Goal: Task Accomplishment & Management: Complete application form

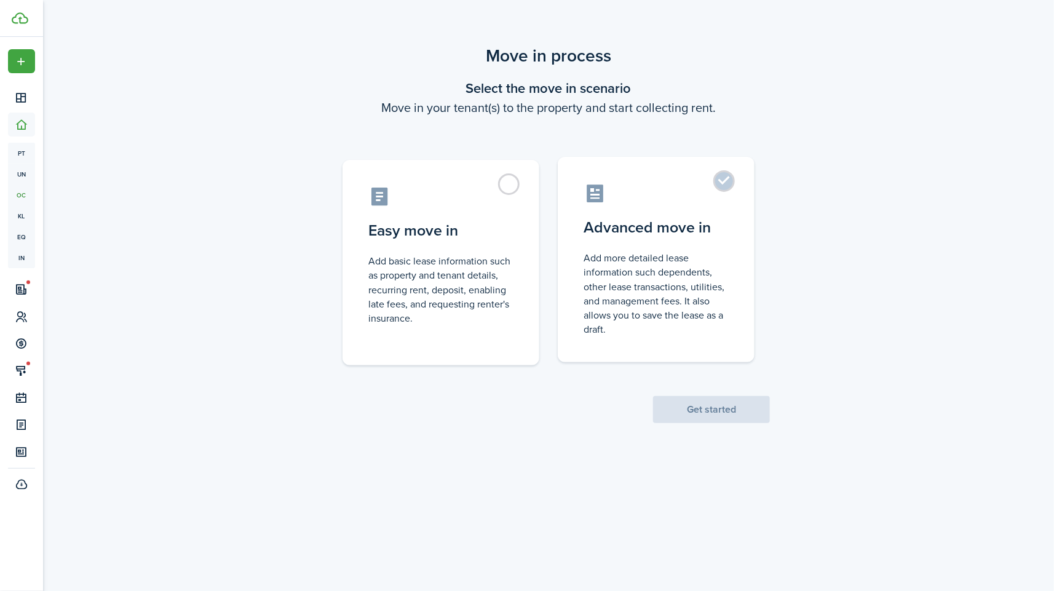
click at [719, 258] on control-radio-card-description "Add more detailed lease information such dependents, other lease transactions, …" at bounding box center [656, 293] width 145 height 85
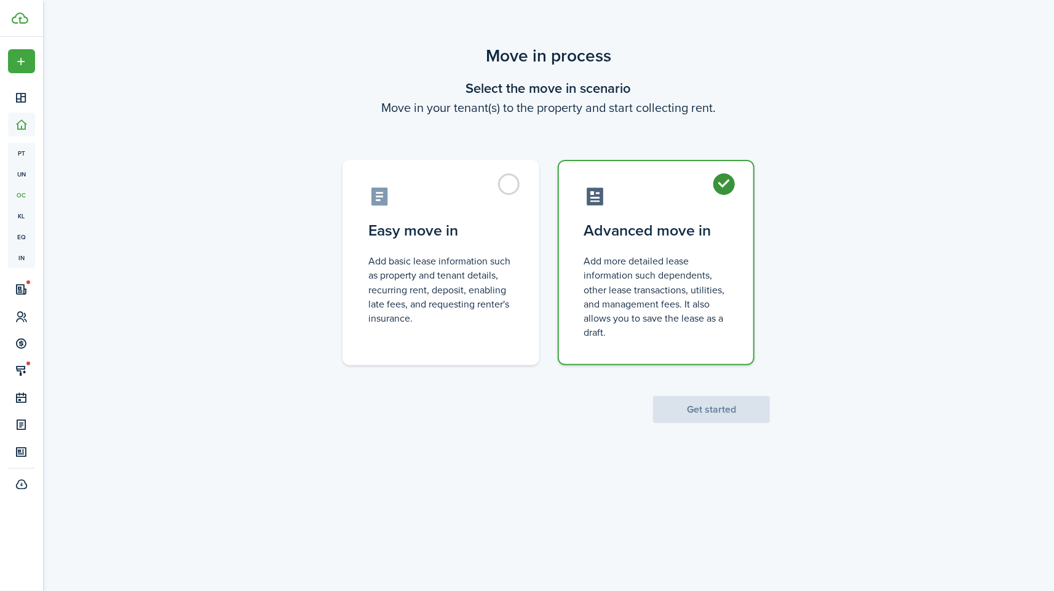
radio input "true"
click at [726, 406] on button "Get started" at bounding box center [711, 409] width 117 height 27
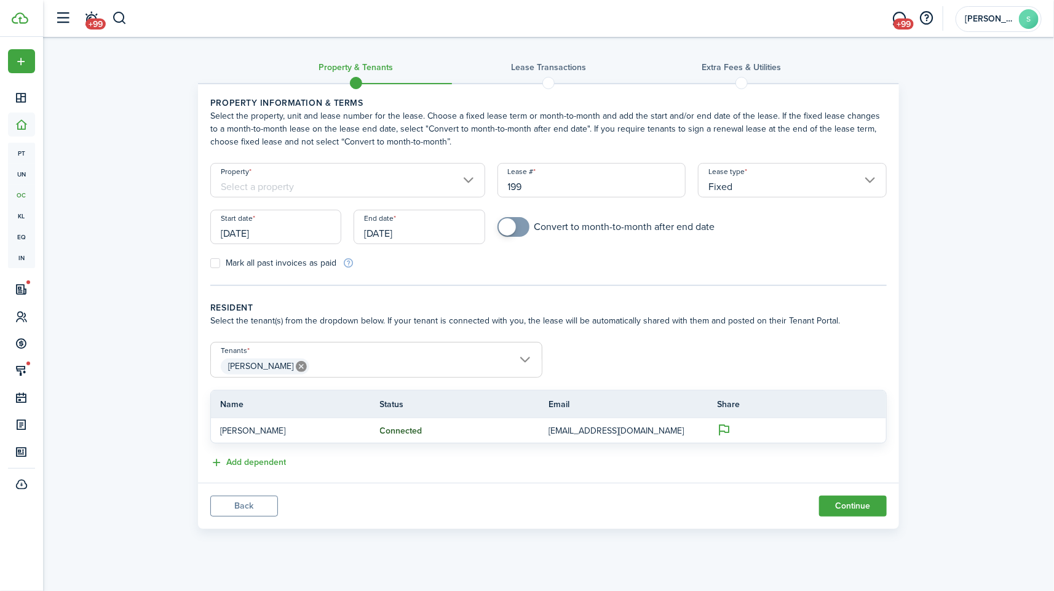
click at [461, 182] on input "Property" at bounding box center [347, 180] width 275 height 34
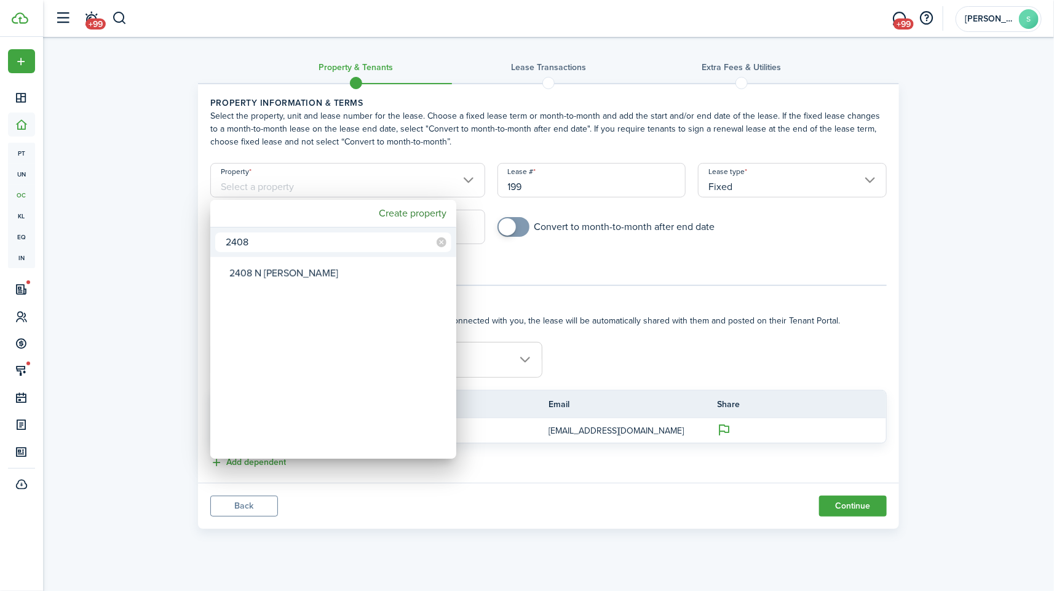
type input "2408"
click at [300, 255] on div "2408" at bounding box center [333, 243] width 246 height 30
click at [300, 259] on div "2408 N [PERSON_NAME]" at bounding box center [338, 273] width 218 height 28
type input "2408 N [PERSON_NAME]"
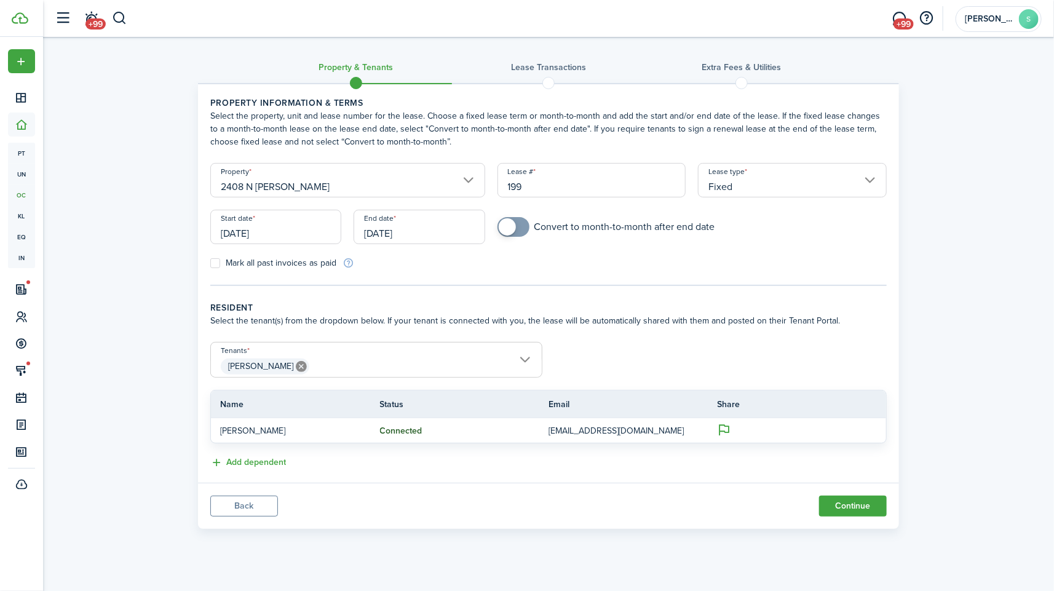
click at [267, 239] on input "[DATE]" at bounding box center [275, 227] width 131 height 34
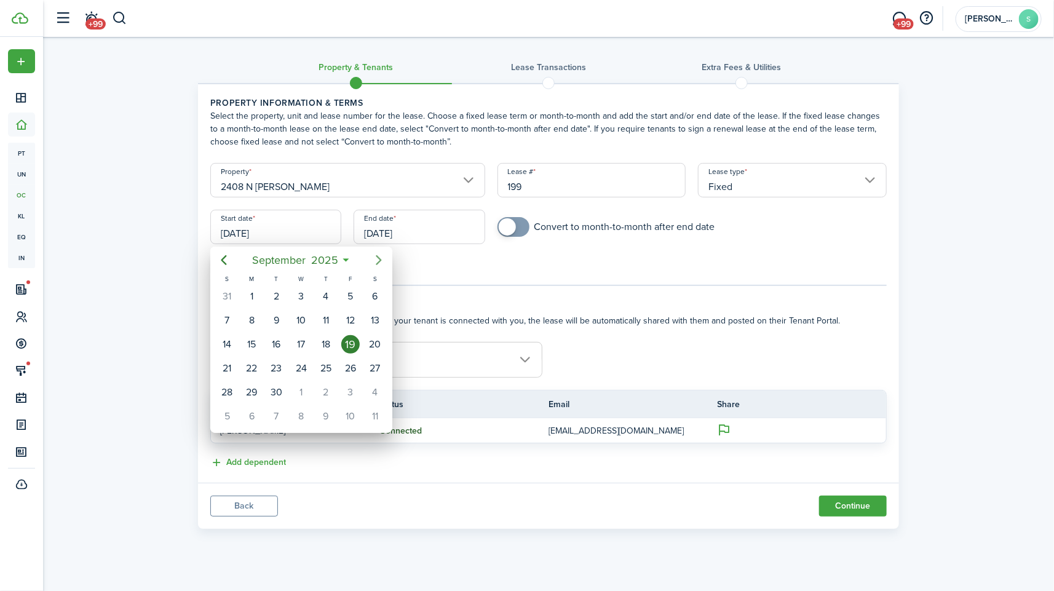
click at [375, 250] on mbsc-button "Next page" at bounding box center [379, 260] width 25 height 25
click at [301, 295] on div "1" at bounding box center [301, 296] width 18 height 18
type input "[DATE]"
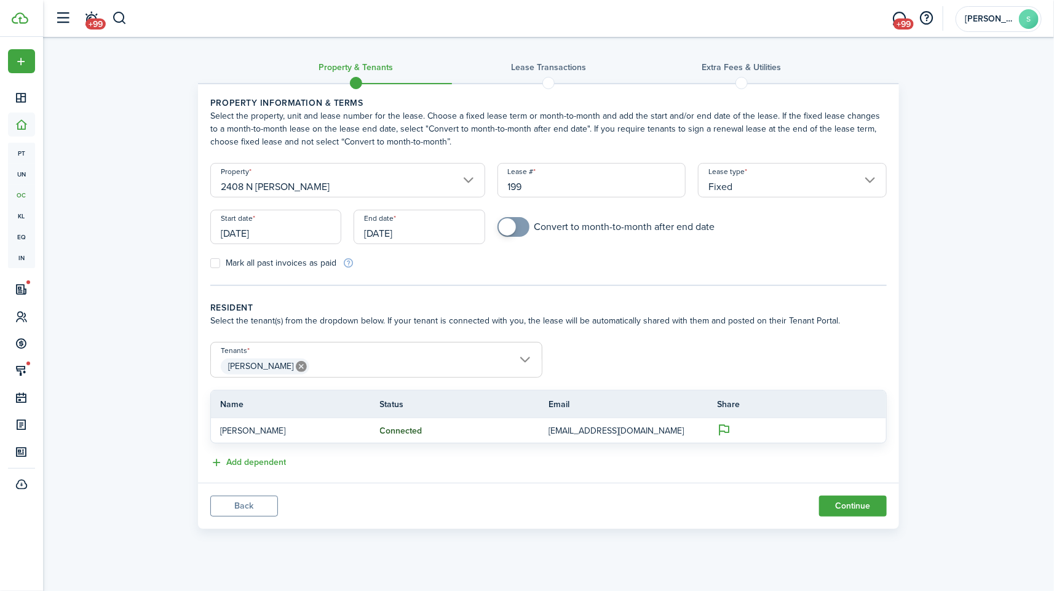
click at [414, 234] on input "[DATE]" at bounding box center [419, 227] width 131 height 34
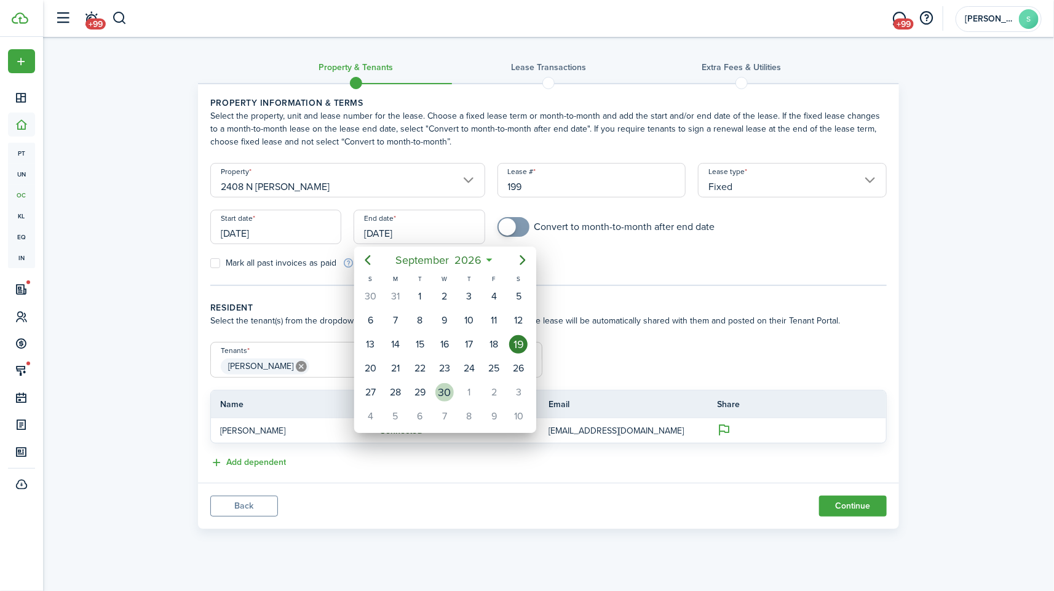
click at [443, 383] on div "30" at bounding box center [444, 392] width 18 height 18
type input "[DATE]"
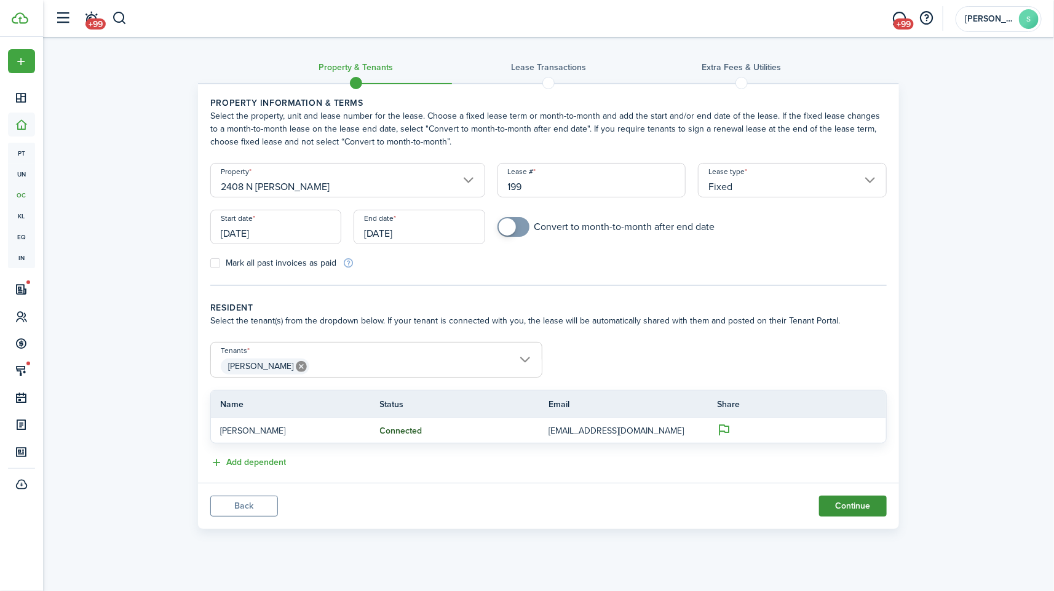
click at [857, 501] on button "Continue" at bounding box center [853, 506] width 68 height 21
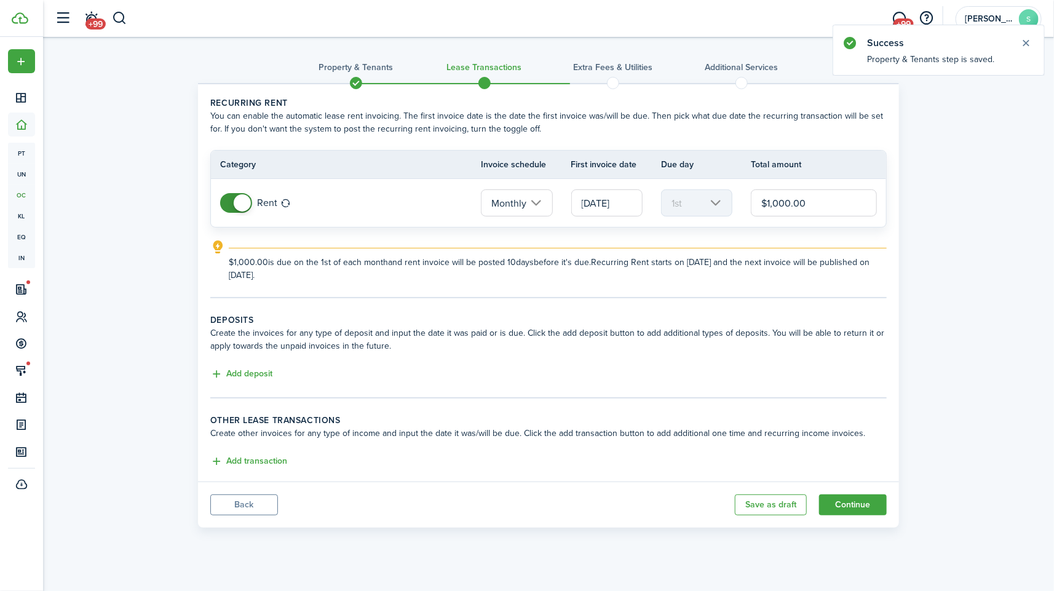
click at [808, 196] on input "$1,000.00" at bounding box center [814, 202] width 126 height 27
type input "$1,025.00"
click at [246, 371] on button "Add deposit" at bounding box center [241, 374] width 62 height 14
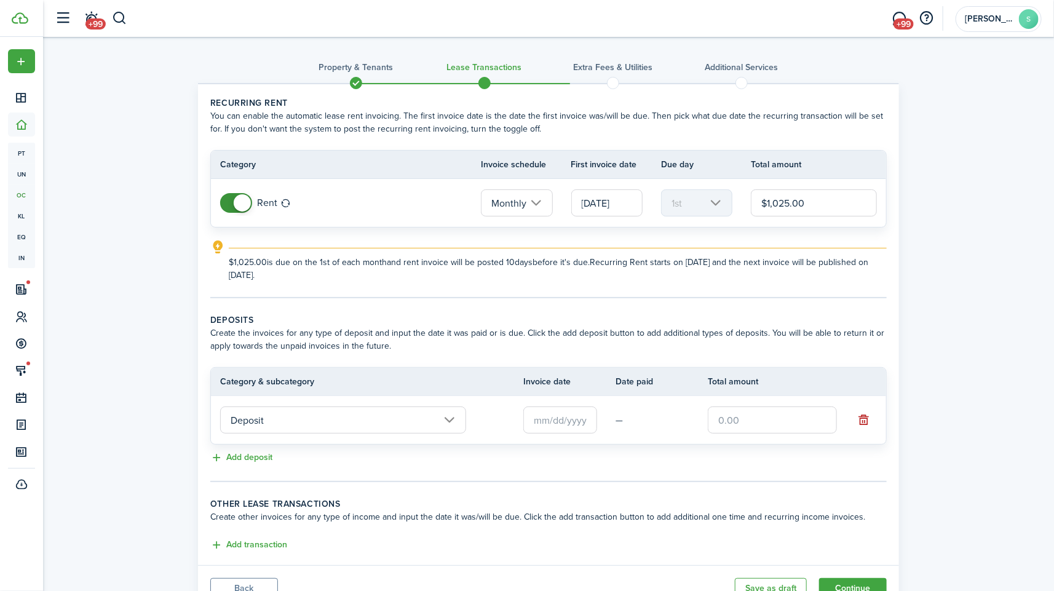
click at [447, 430] on input "Deposit" at bounding box center [343, 420] width 246 height 27
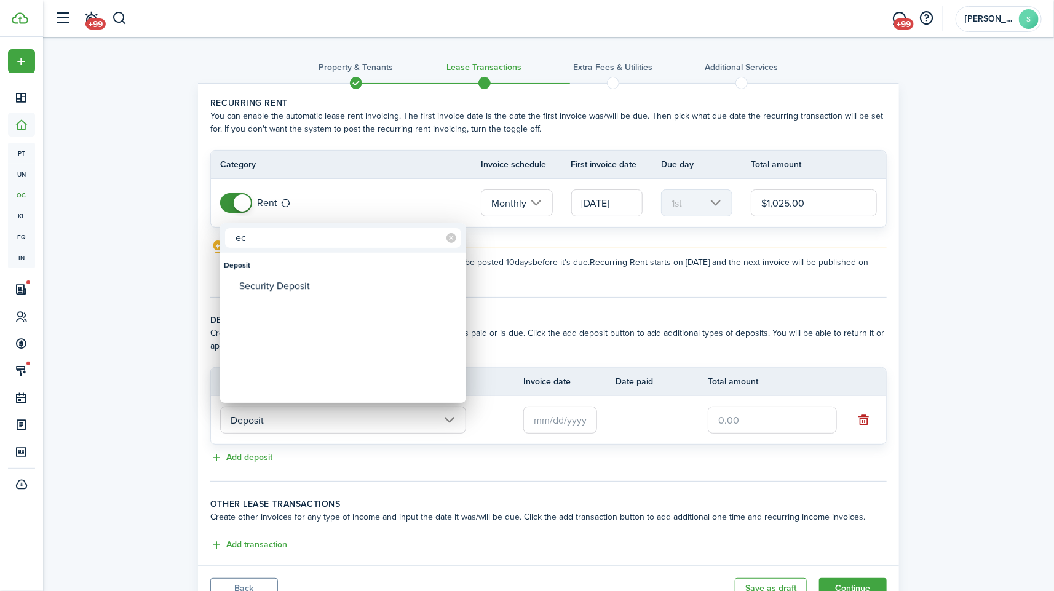
type input "e"
type input "security"
click at [312, 280] on div "Security Deposit" at bounding box center [348, 286] width 218 height 21
type input "Deposit / Security Deposit"
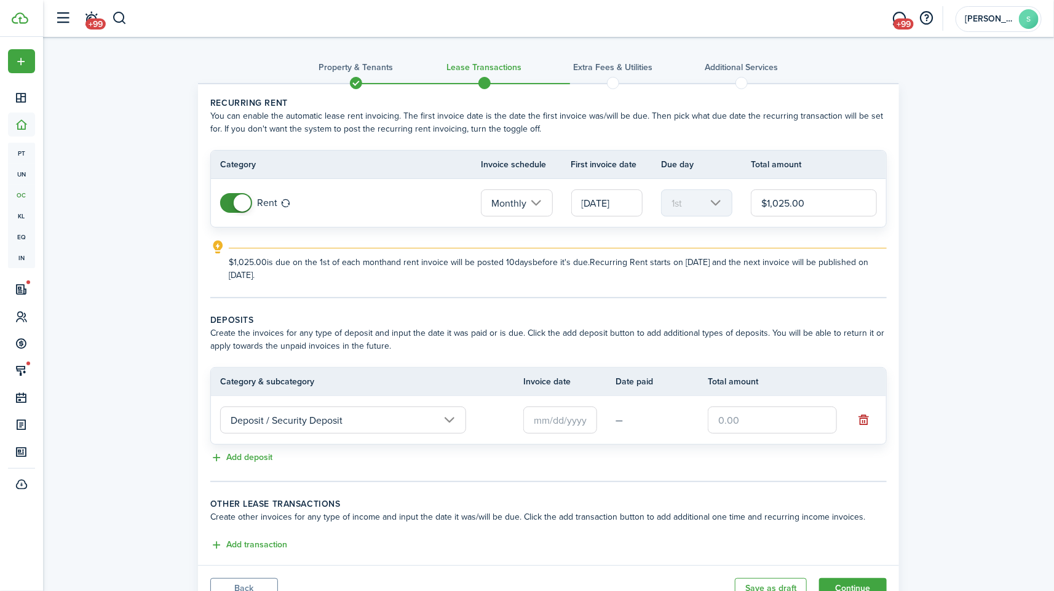
click at [558, 422] on input "text" at bounding box center [560, 420] width 74 height 27
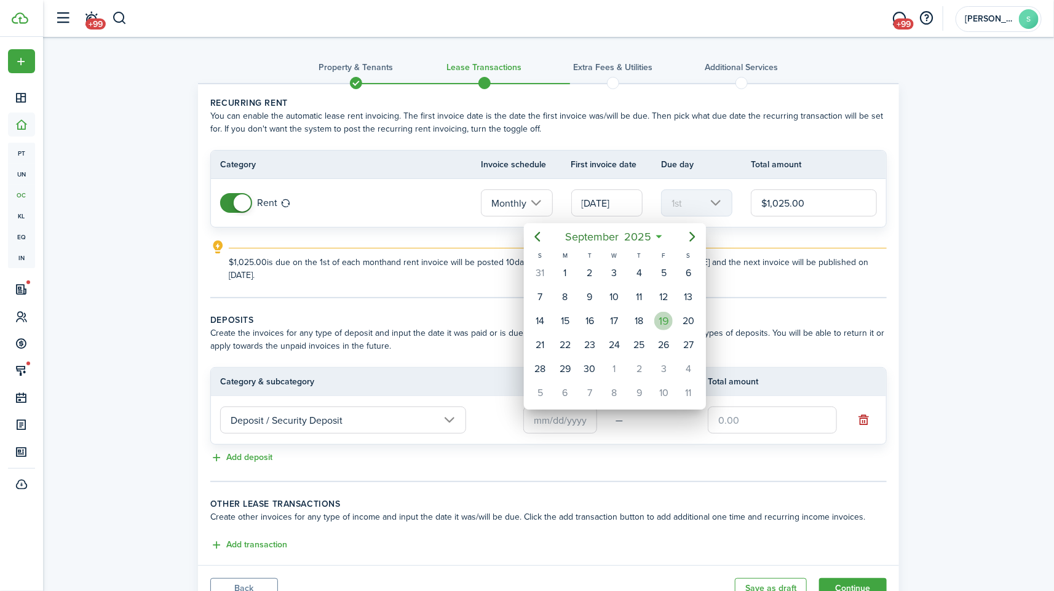
click at [662, 319] on div "19" at bounding box center [663, 321] width 18 height 18
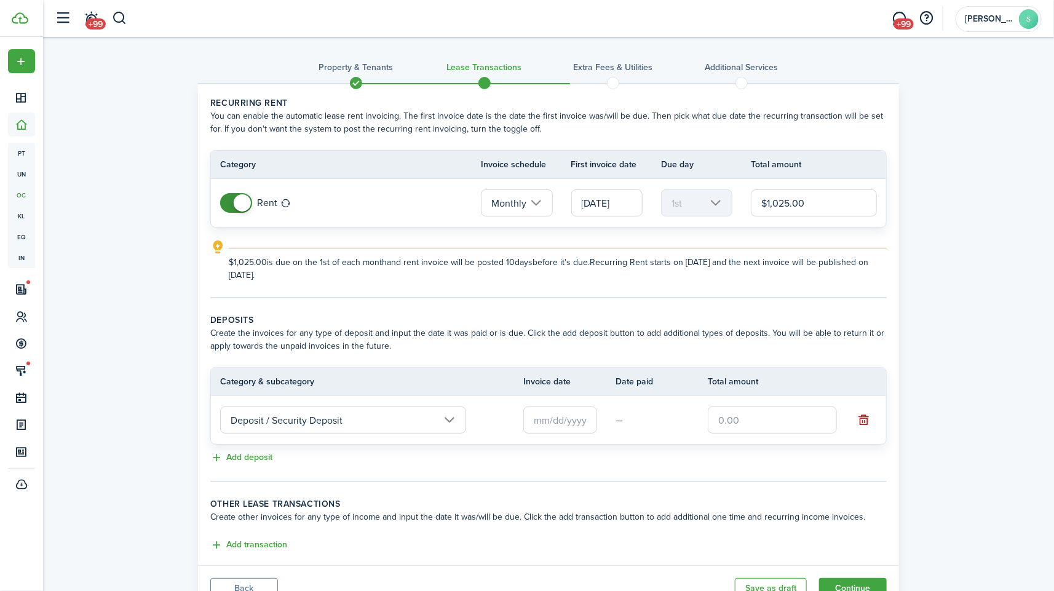
type input "[DATE]"
click at [728, 422] on input "text" at bounding box center [772, 420] width 129 height 27
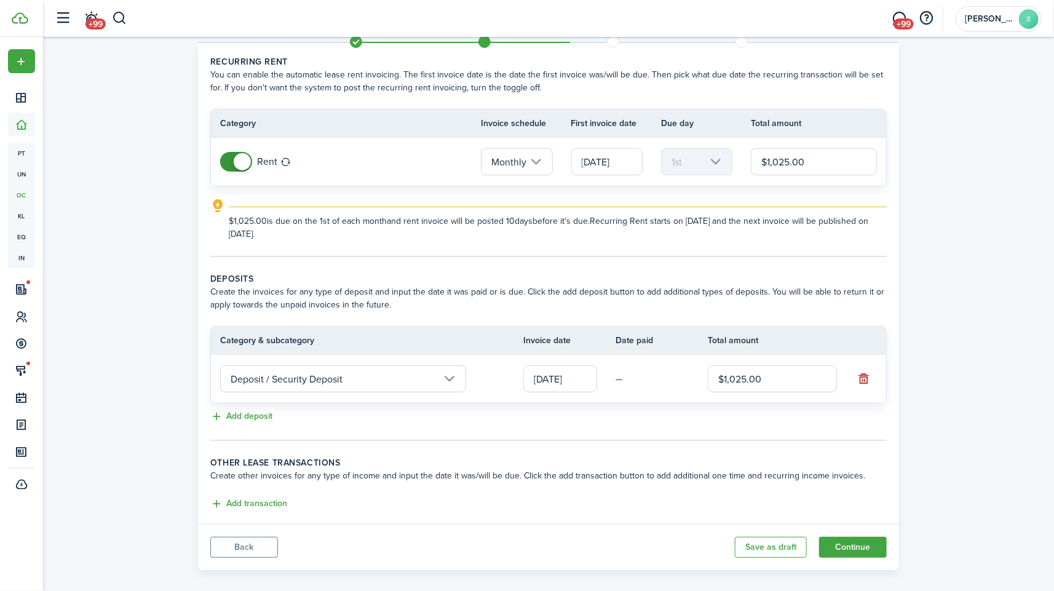
scroll to position [51, 0]
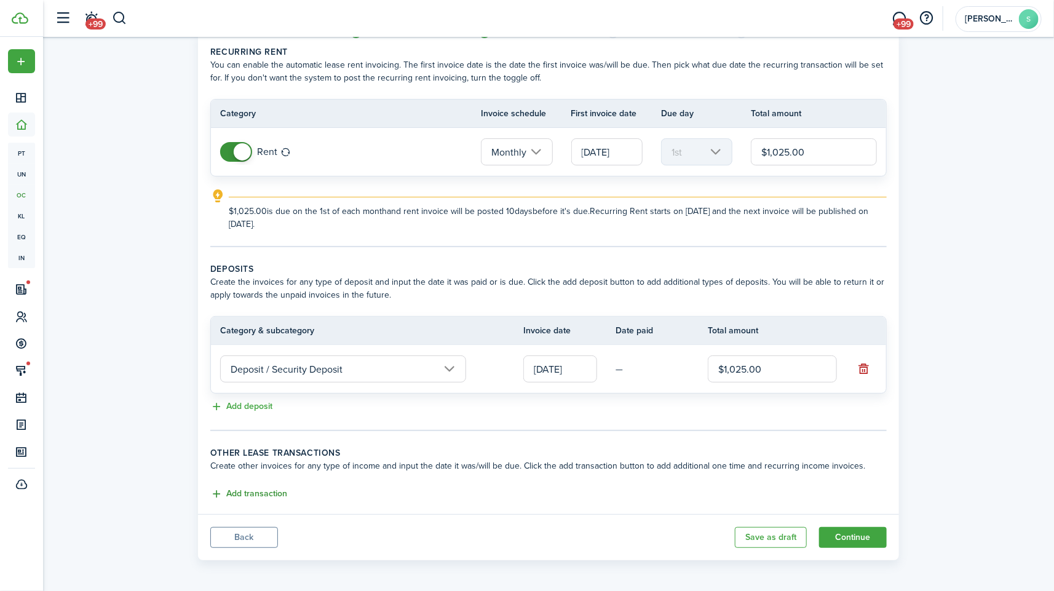
type input "$1,025.00"
click at [237, 498] on button "Add transaction" at bounding box center [248, 494] width 77 height 14
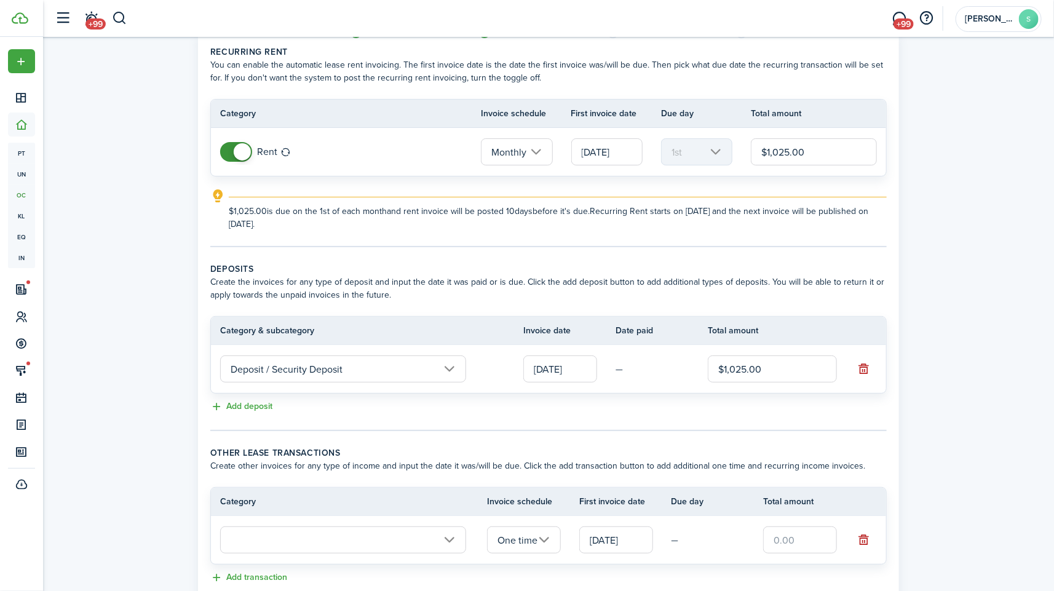
click at [442, 533] on input "text" at bounding box center [343, 539] width 246 height 27
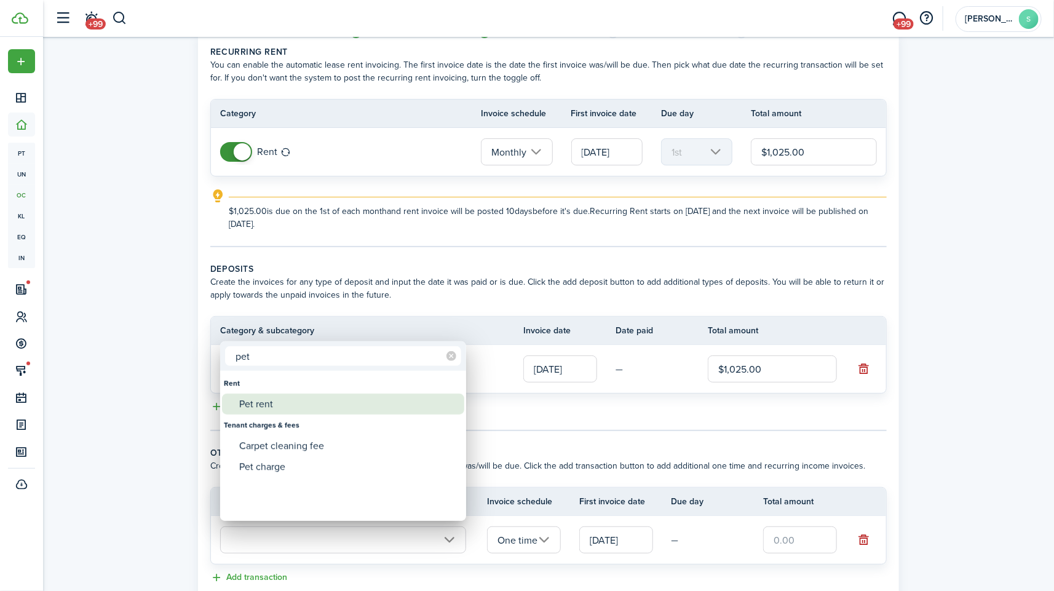
type input "pet"
click at [343, 400] on div "Pet rent" at bounding box center [348, 404] width 218 height 21
type input "Rent / Pet rent"
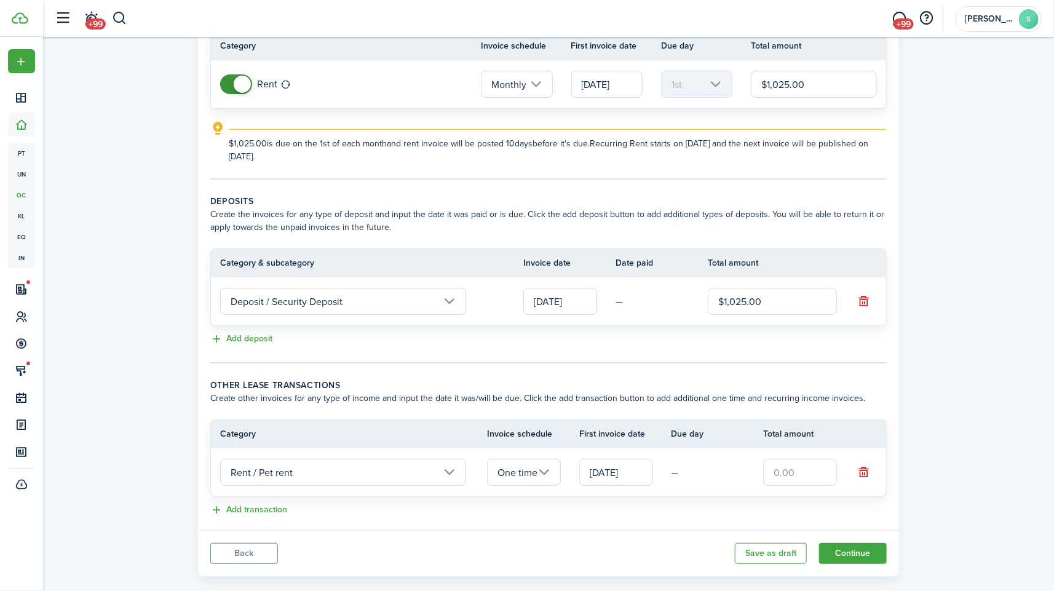
scroll to position [118, 0]
click at [806, 471] on input "text" at bounding box center [800, 472] width 74 height 27
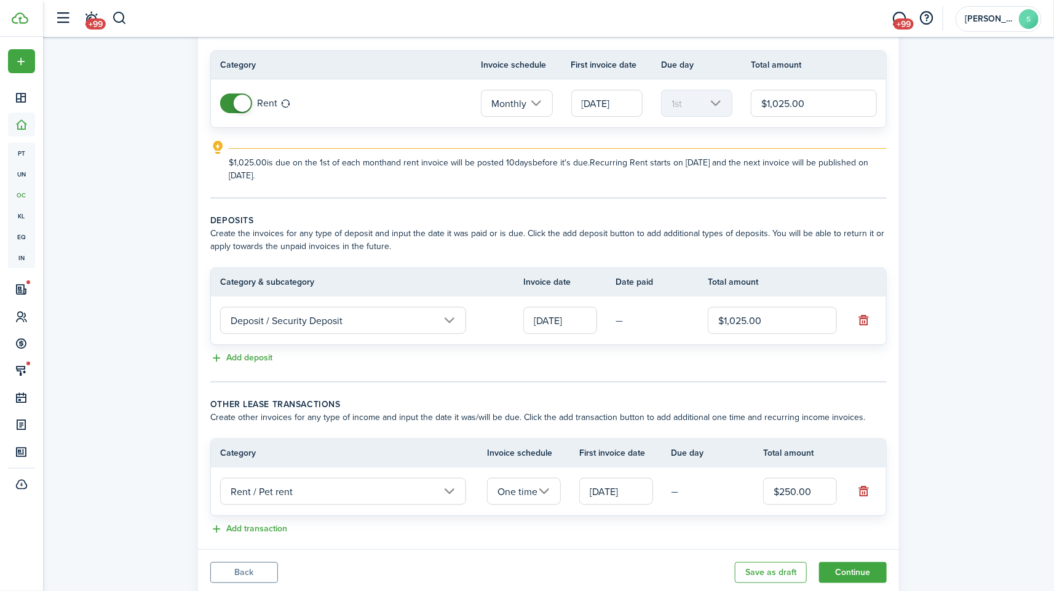
scroll to position [134, 0]
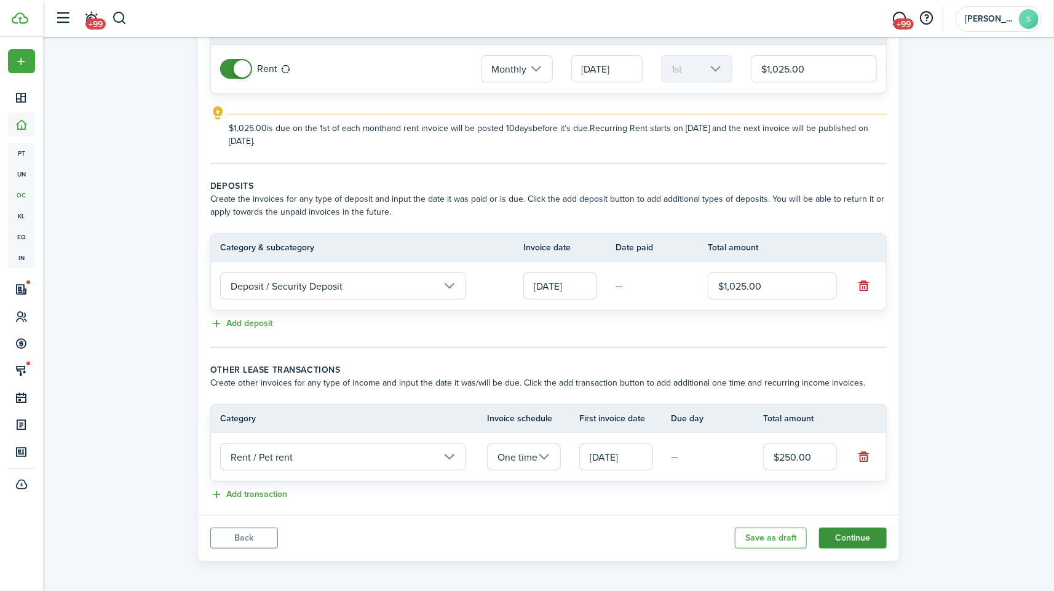
type input "$250.00"
click at [863, 536] on button "Continue" at bounding box center [853, 538] width 68 height 21
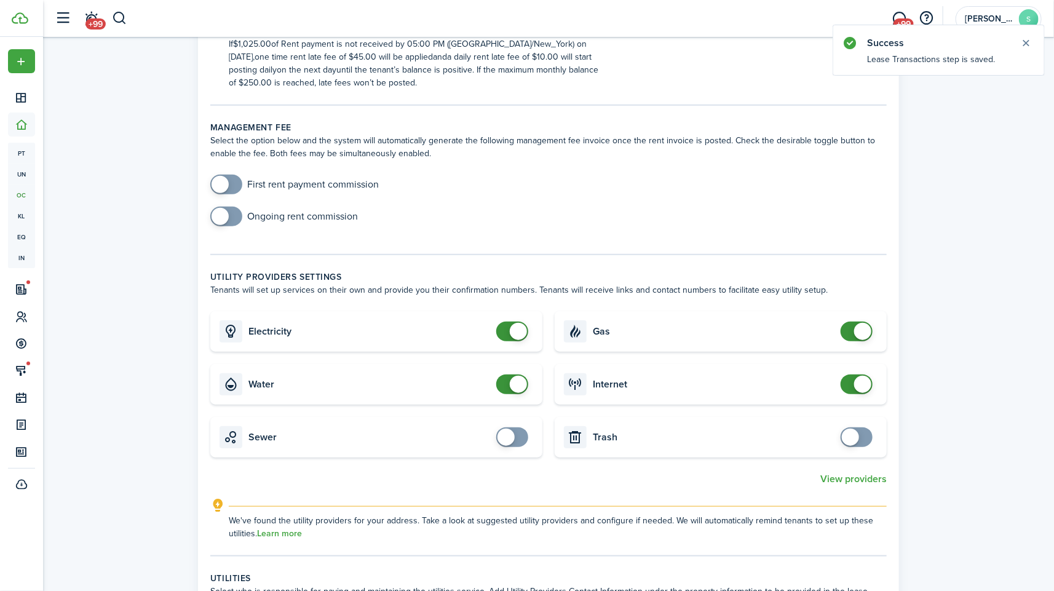
scroll to position [403, 0]
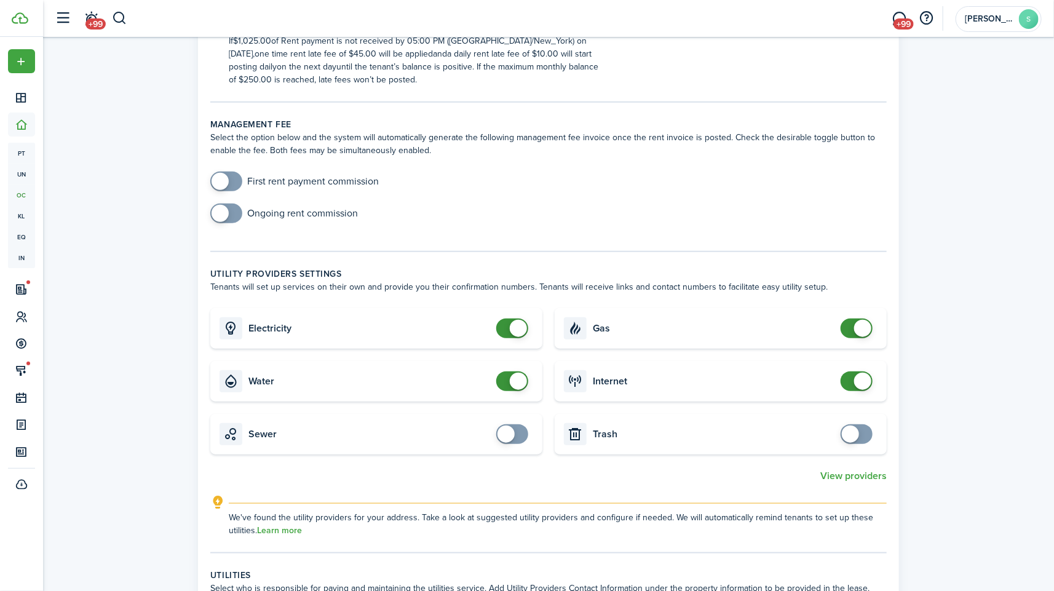
checkbox input "true"
click at [513, 434] on span at bounding box center [506, 434] width 17 height 17
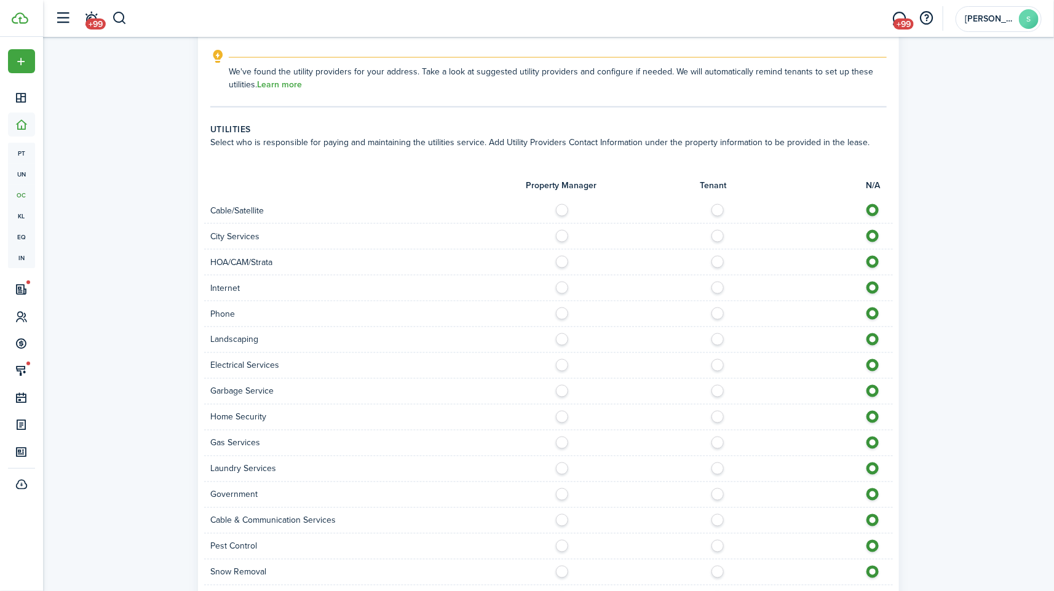
scroll to position [980, 0]
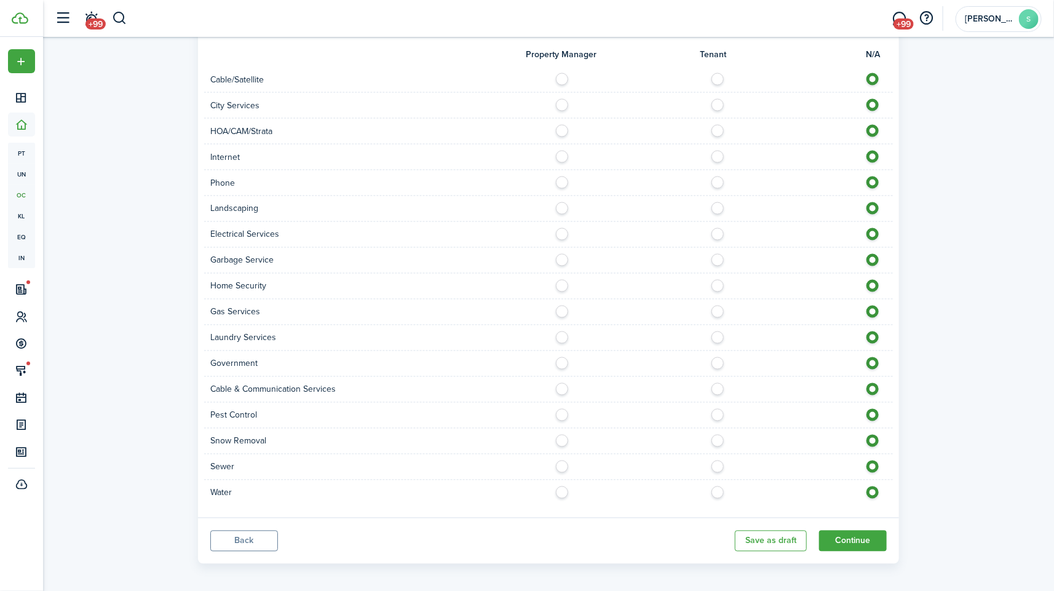
click at [711, 487] on label at bounding box center [721, 490] width 22 height 6
radio input "true"
click at [713, 463] on label at bounding box center [721, 464] width 22 height 6
radio input "true"
click at [713, 435] on label at bounding box center [721, 438] width 22 height 6
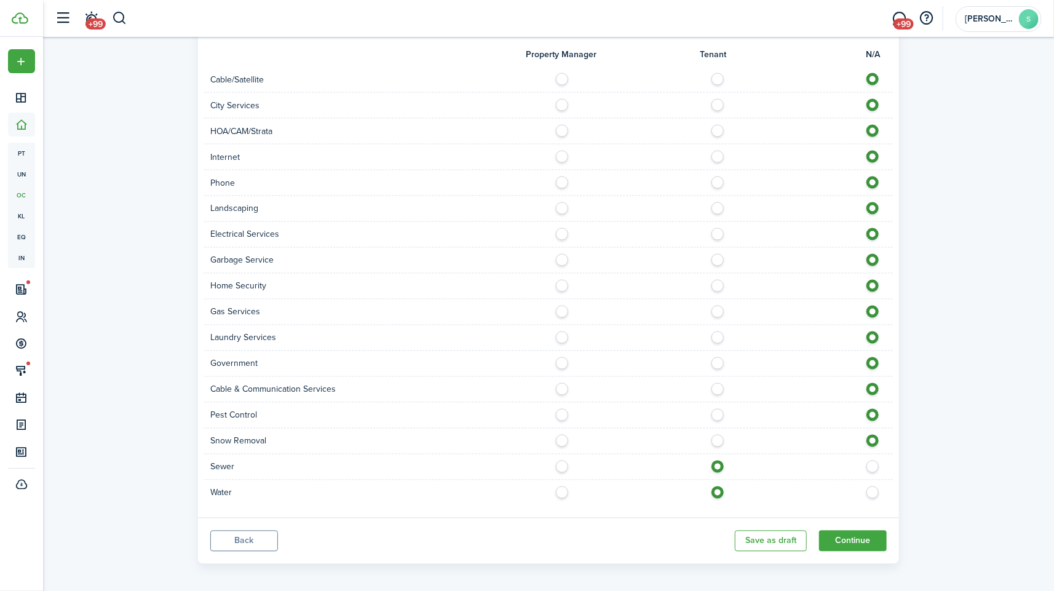
radio input "true"
click at [715, 409] on label at bounding box center [721, 412] width 22 height 6
radio input "true"
click at [720, 383] on label at bounding box center [721, 386] width 22 height 6
radio input "true"
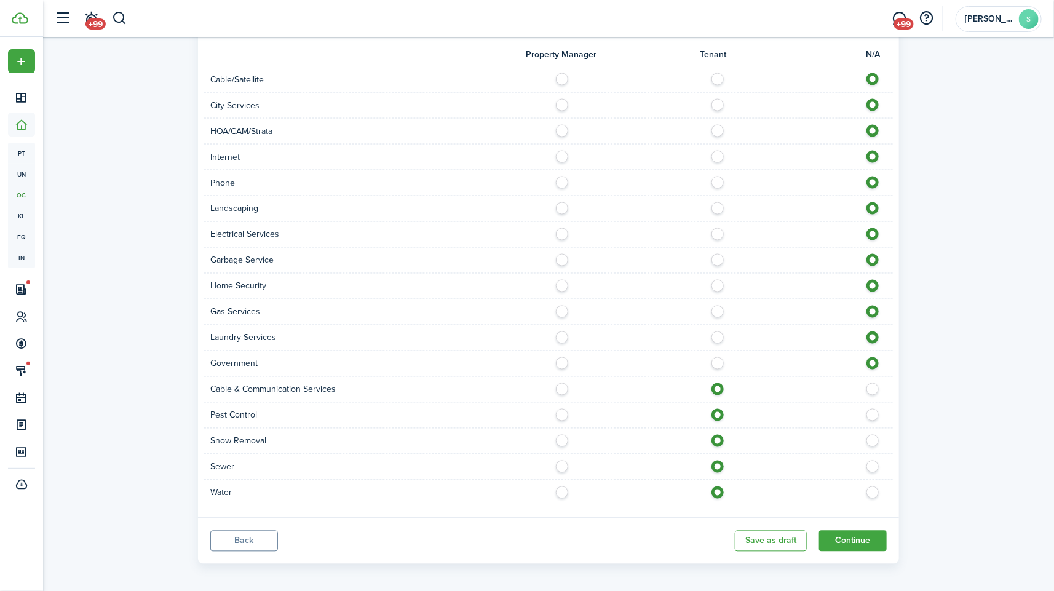
click at [725, 338] on div at bounding box center [721, 338] width 344 height 13
click at [715, 364] on label at bounding box center [721, 360] width 22 height 6
radio input "true"
click at [716, 332] on label at bounding box center [721, 335] width 22 height 6
radio input "true"
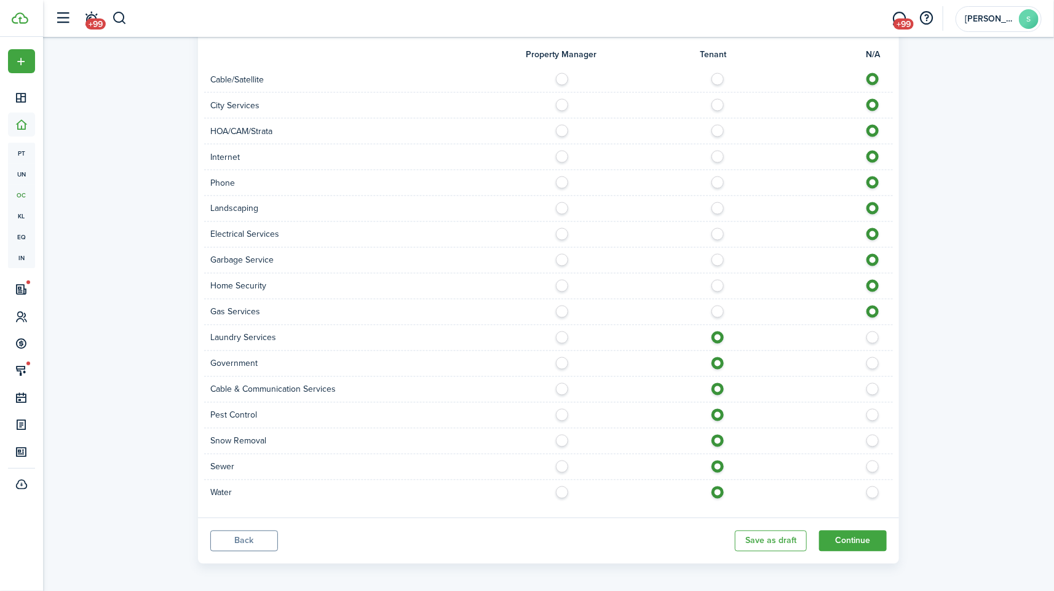
click at [722, 306] on label at bounding box center [721, 309] width 22 height 6
radio input "true"
click at [717, 275] on div "Home Security" at bounding box center [548, 287] width 689 height 26
click at [717, 284] on label at bounding box center [721, 283] width 22 height 6
radio input "true"
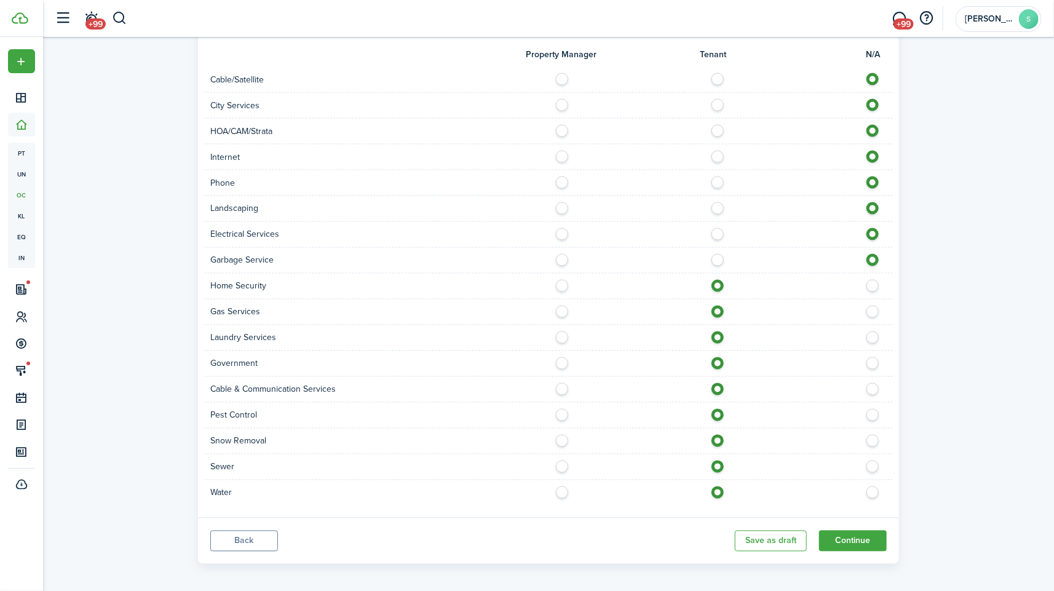
click at [720, 254] on label at bounding box center [721, 257] width 22 height 6
radio input "true"
click at [720, 228] on label at bounding box center [721, 231] width 22 height 6
radio input "true"
click at [717, 209] on label at bounding box center [721, 205] width 22 height 6
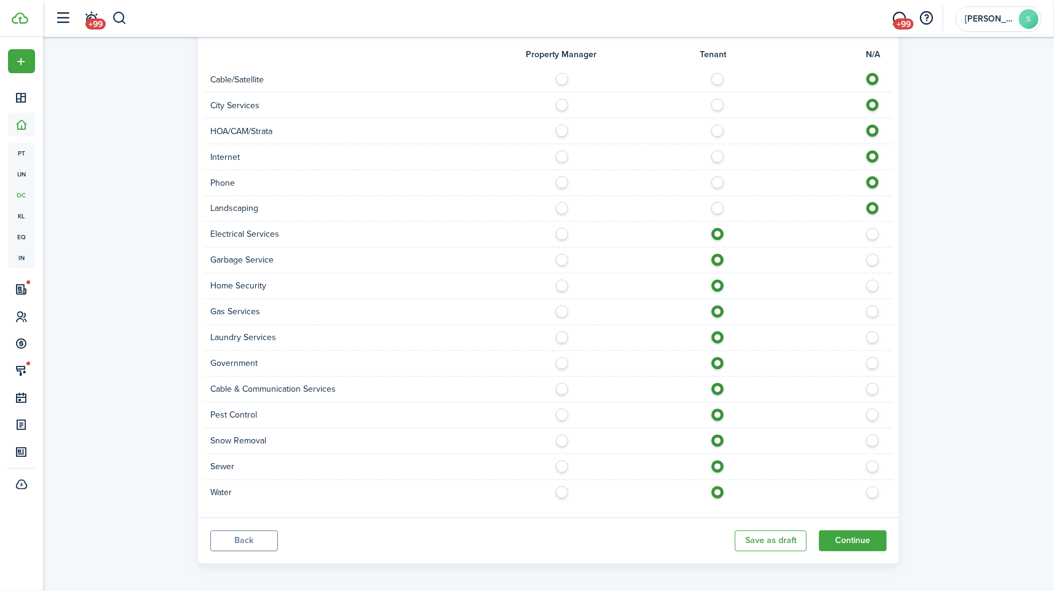
radio input "true"
click at [715, 180] on label at bounding box center [721, 180] width 22 height 6
radio input "true"
click at [715, 157] on label at bounding box center [721, 154] width 22 height 6
radio input "true"
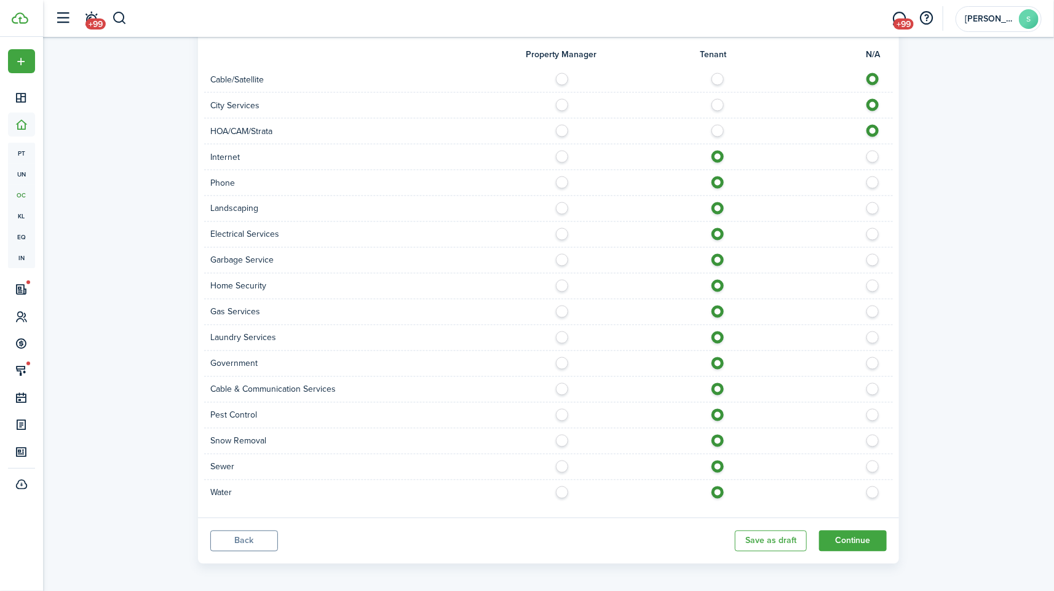
click at [720, 127] on label at bounding box center [721, 128] width 22 height 6
radio input "true"
click at [717, 102] on label at bounding box center [721, 102] width 22 height 6
radio input "true"
click at [724, 69] on div "Cable/Satellite" at bounding box center [548, 80] width 689 height 26
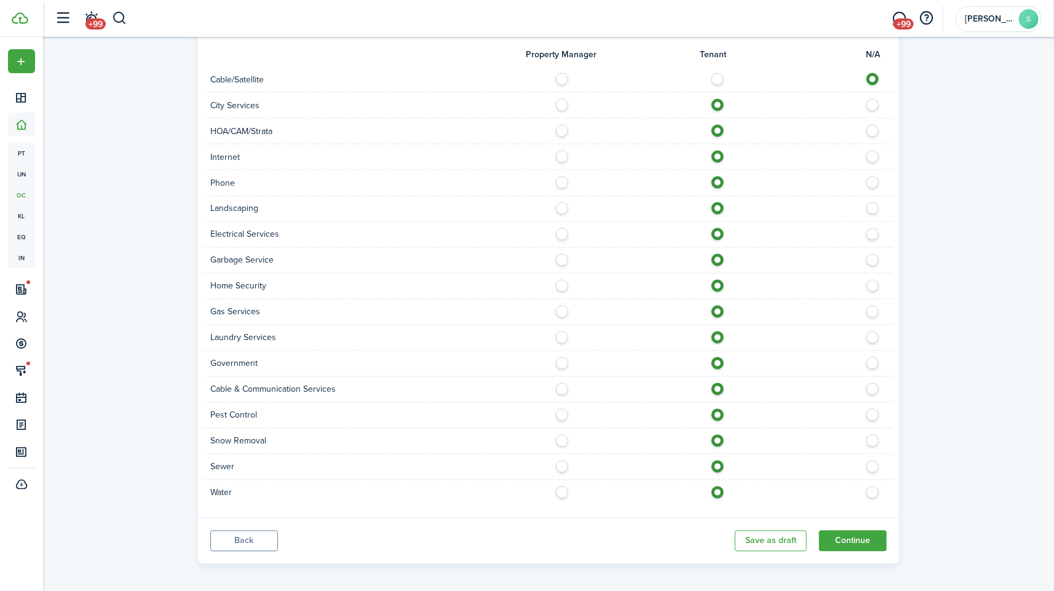
click at [720, 79] on label at bounding box center [721, 76] width 22 height 6
radio input "true"
click at [854, 533] on button "Continue" at bounding box center [853, 541] width 68 height 21
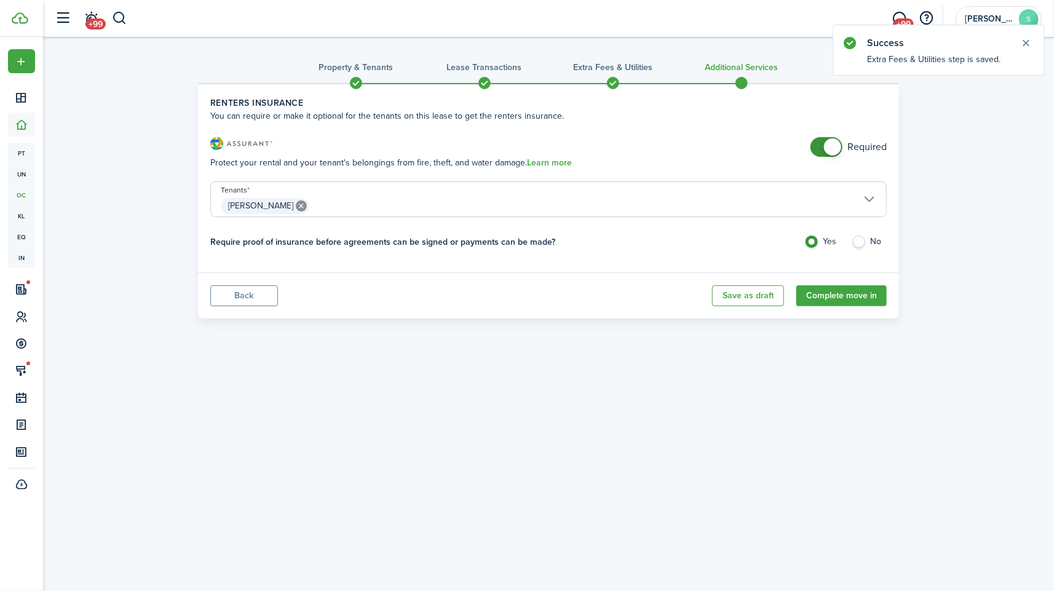
click at [859, 245] on label "No" at bounding box center [869, 245] width 35 height 18
radio input "false"
radio input "true"
checkbox input "false"
click at [830, 149] on span at bounding box center [832, 146] width 17 height 17
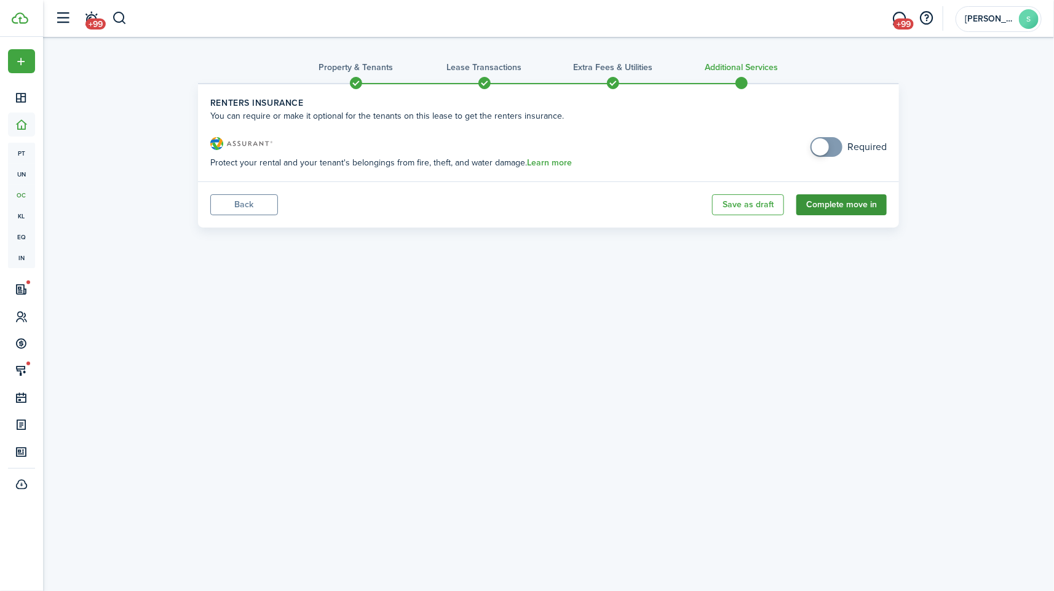
click at [859, 200] on button "Complete move in" at bounding box center [842, 204] width 90 height 21
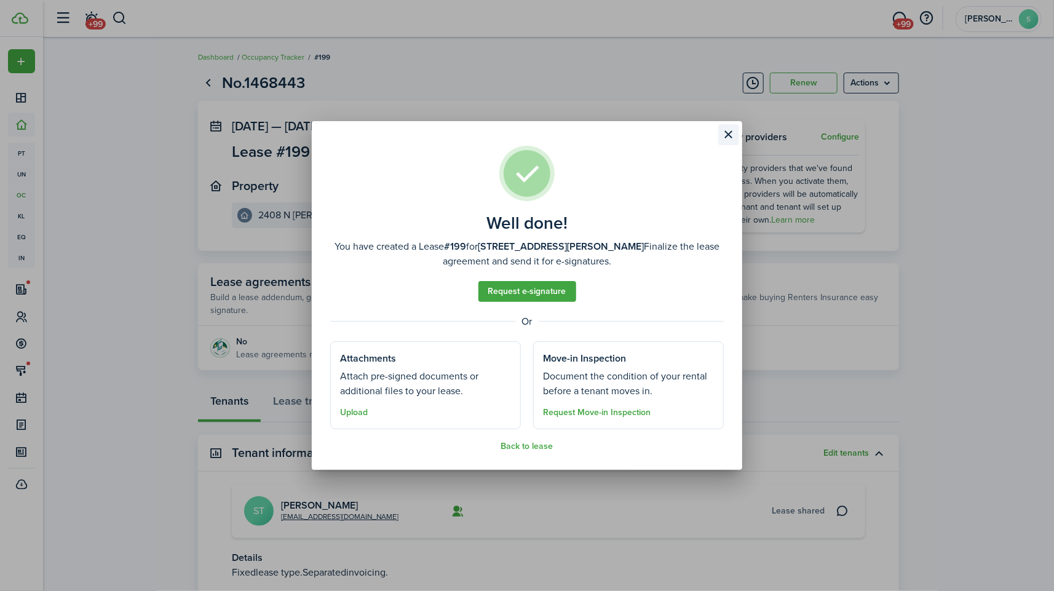
click at [731, 138] on button "Close modal" at bounding box center [728, 134] width 21 height 21
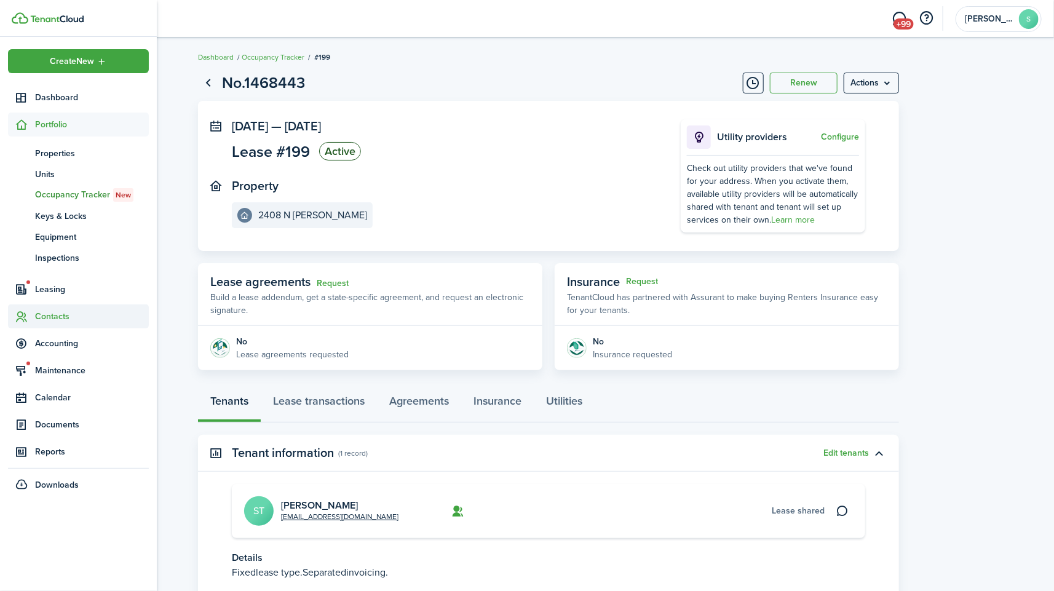
click at [70, 319] on span "Contacts" at bounding box center [92, 316] width 114 height 13
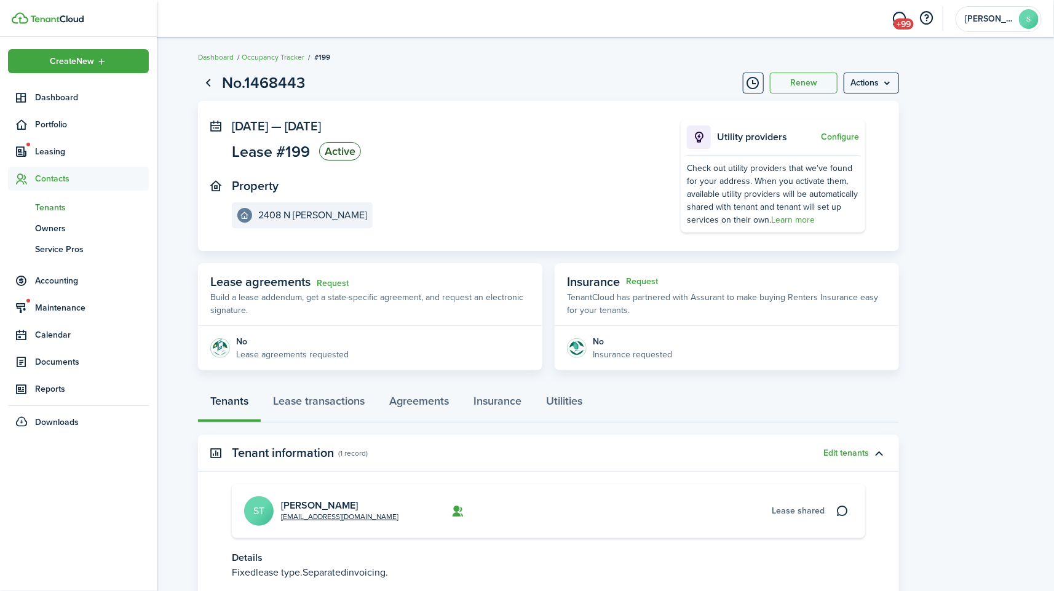
click at [60, 203] on span "Tenants" at bounding box center [92, 207] width 114 height 13
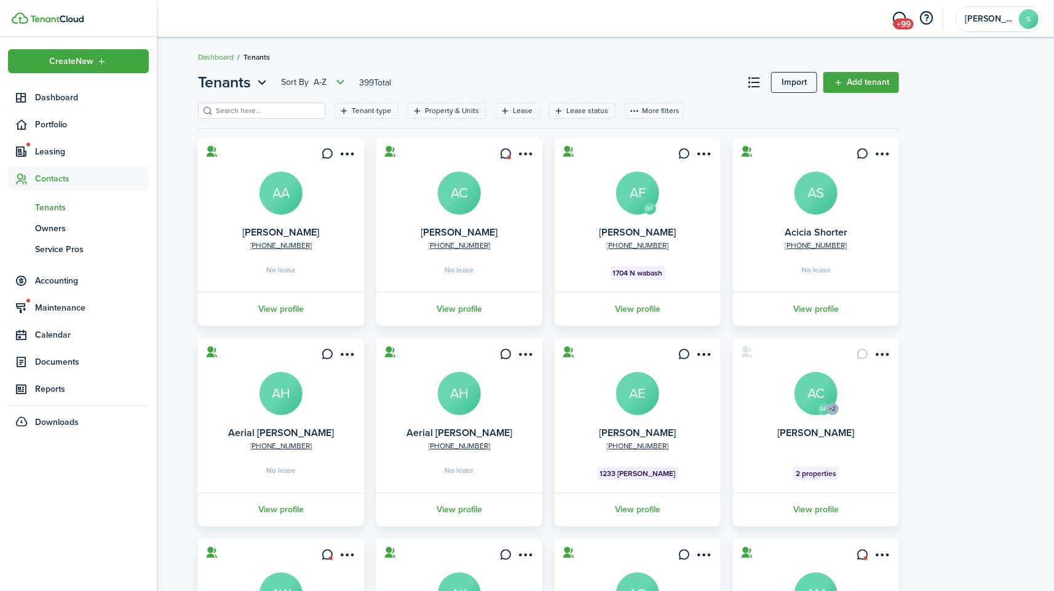
click at [46, 208] on span "Tenants" at bounding box center [92, 207] width 114 height 13
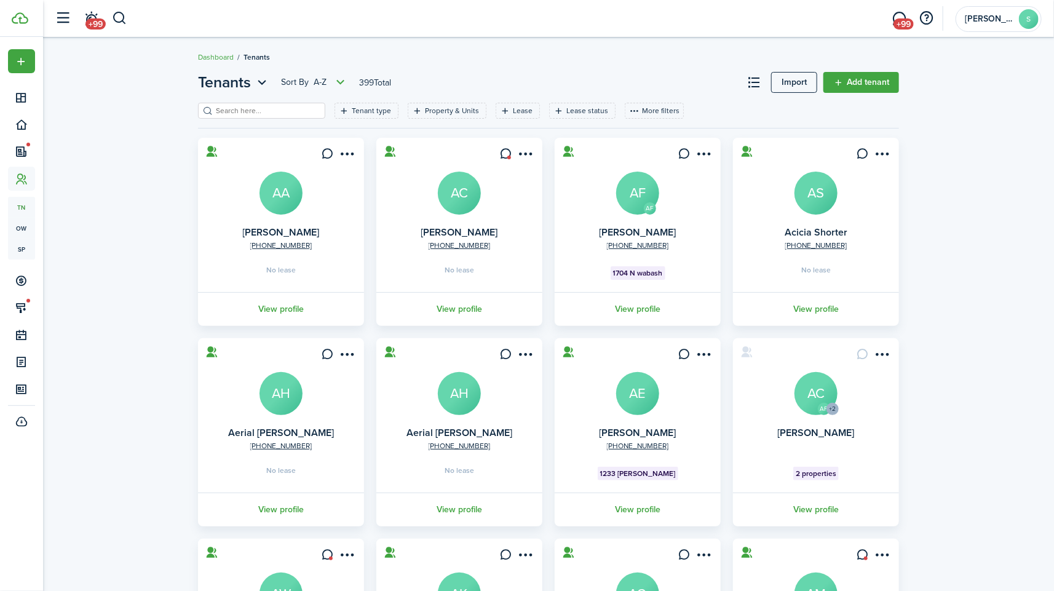
click at [240, 117] on filter-search at bounding box center [261, 111] width 127 height 16
click at [252, 110] on input "search" at bounding box center [267, 111] width 108 height 12
type input "[PERSON_NAME]"
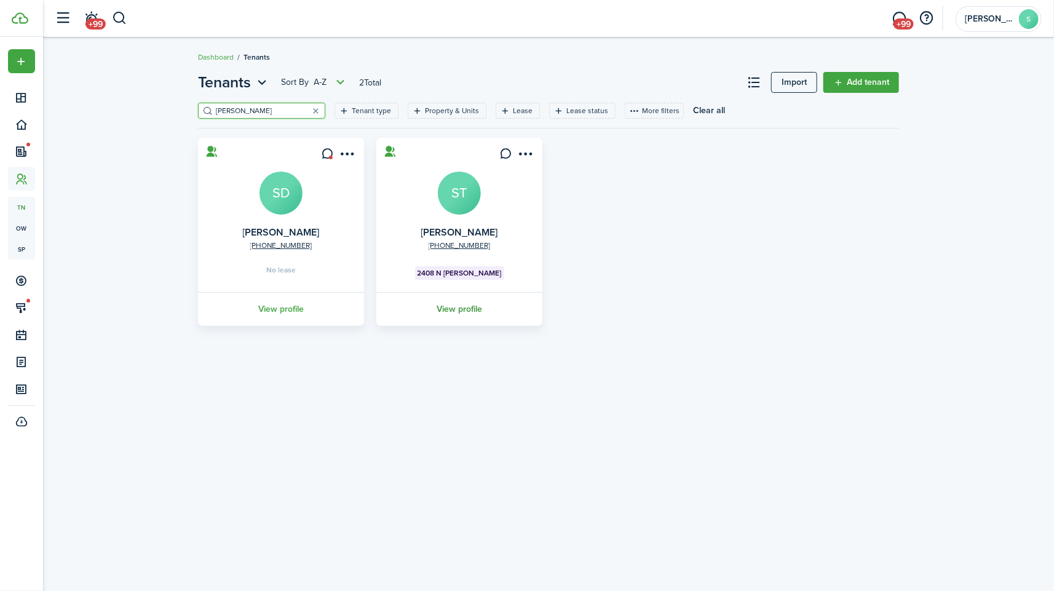
click at [465, 303] on link "View profile" at bounding box center [460, 309] width 170 height 34
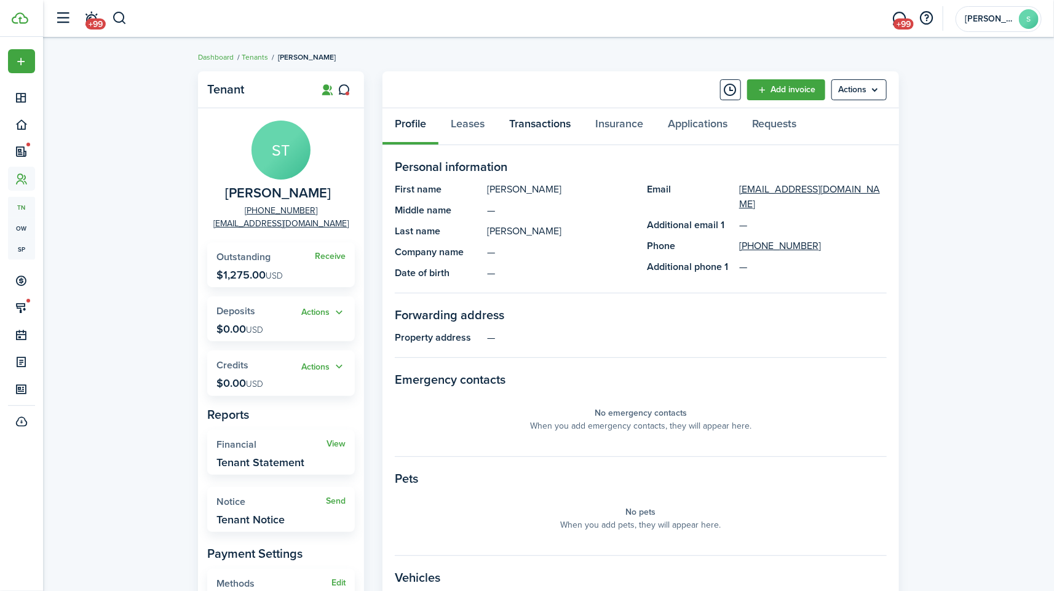
click at [536, 121] on link "Transactions" at bounding box center [540, 126] width 86 height 37
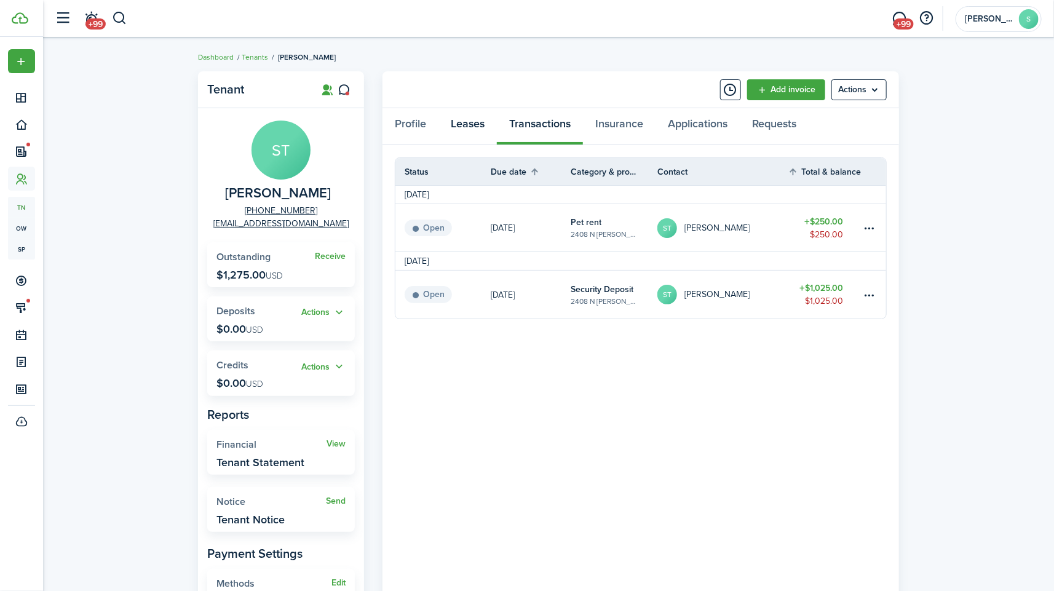
click at [459, 134] on link "Leases" at bounding box center [468, 126] width 58 height 37
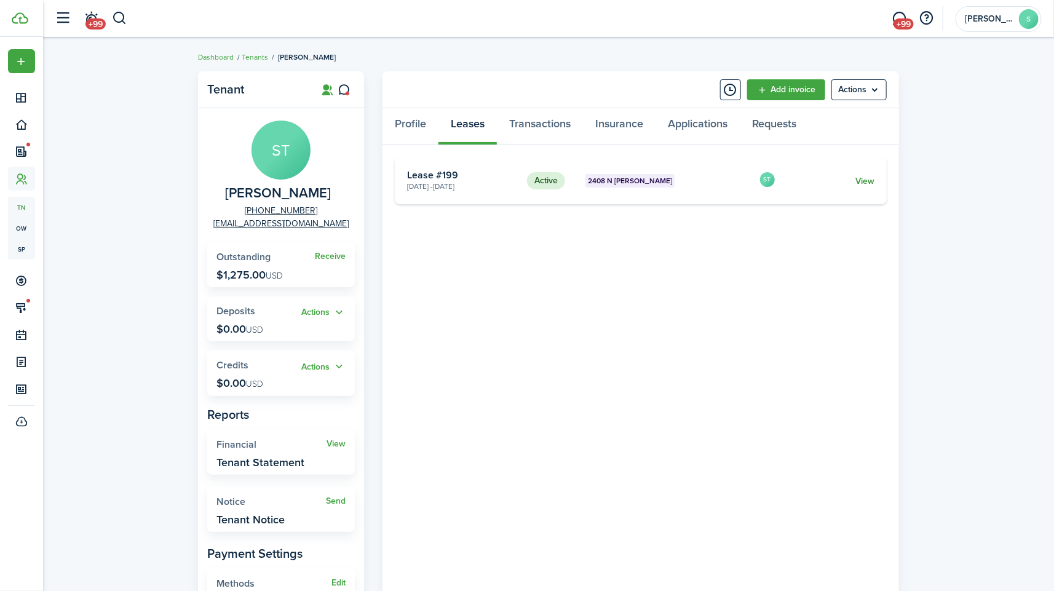
click at [864, 181] on link "View" at bounding box center [865, 181] width 19 height 13
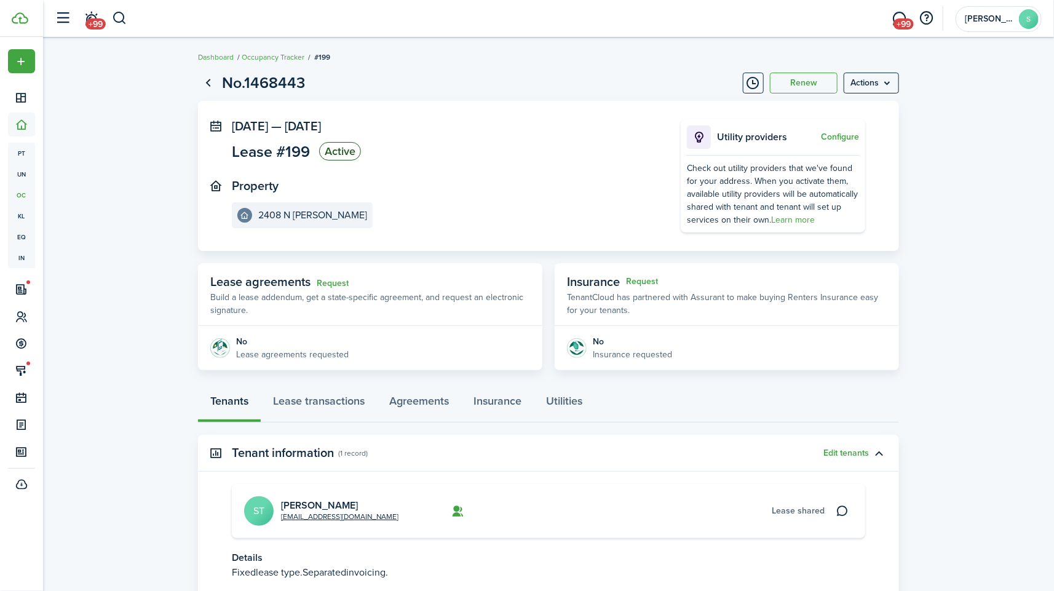
scroll to position [90, 0]
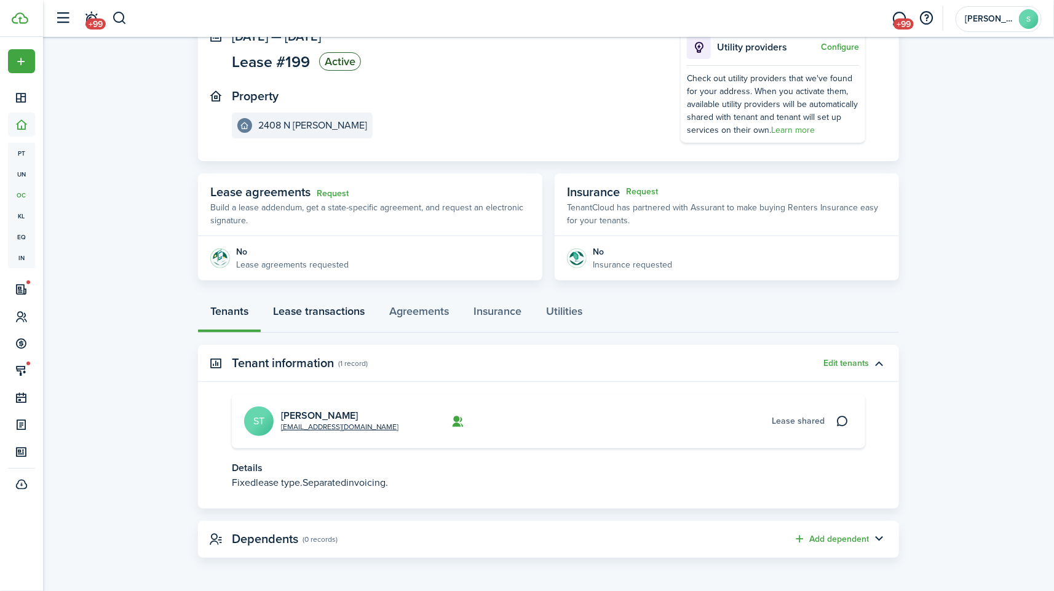
click at [329, 316] on link "Lease transactions" at bounding box center [319, 314] width 116 height 37
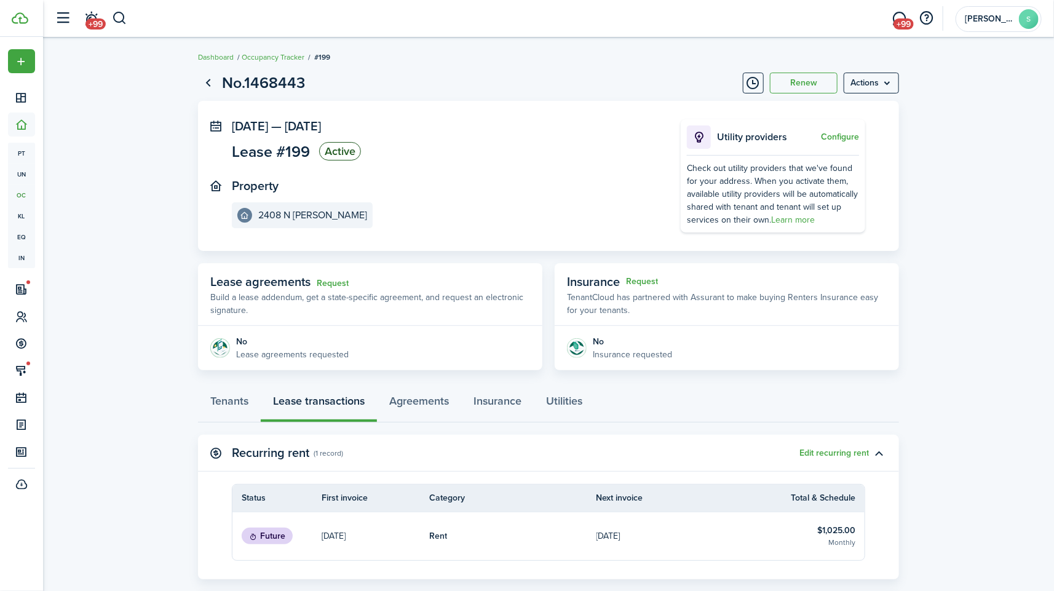
scroll to position [213, 0]
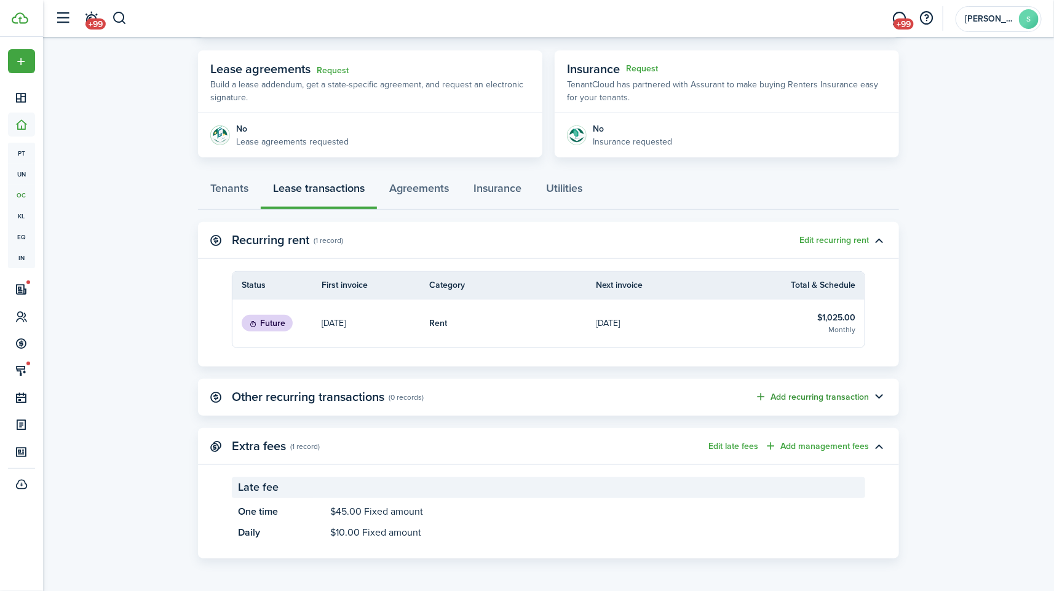
click at [822, 391] on button "Add recurring transaction" at bounding box center [812, 397] width 114 height 14
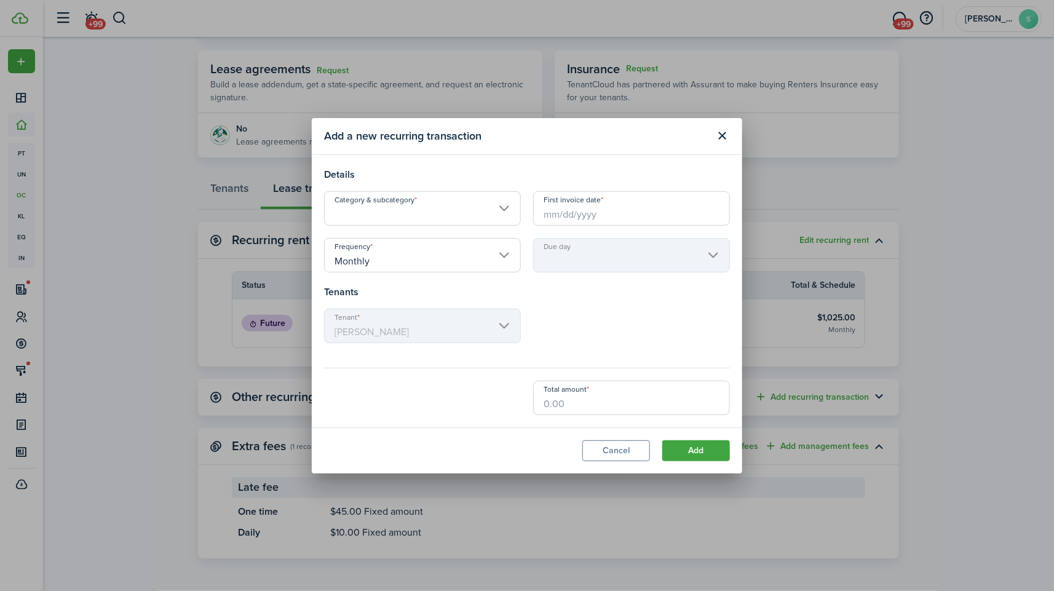
click at [480, 197] on input "Category & subcategory" at bounding box center [422, 208] width 197 height 34
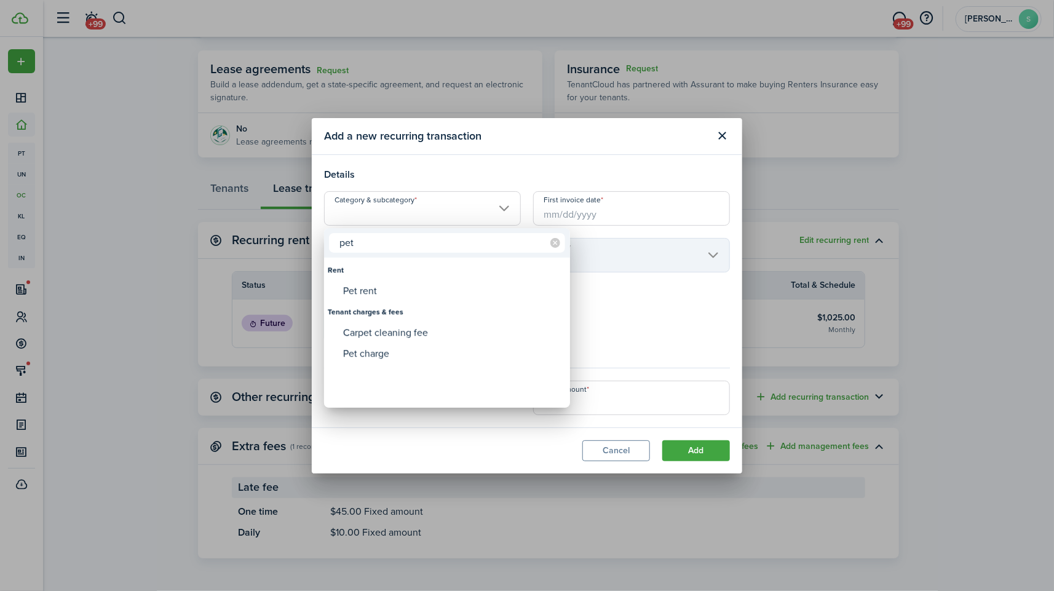
type input "pet"
click at [392, 282] on div "Pet rent" at bounding box center [452, 290] width 218 height 21
type input "Rent / Pet rent"
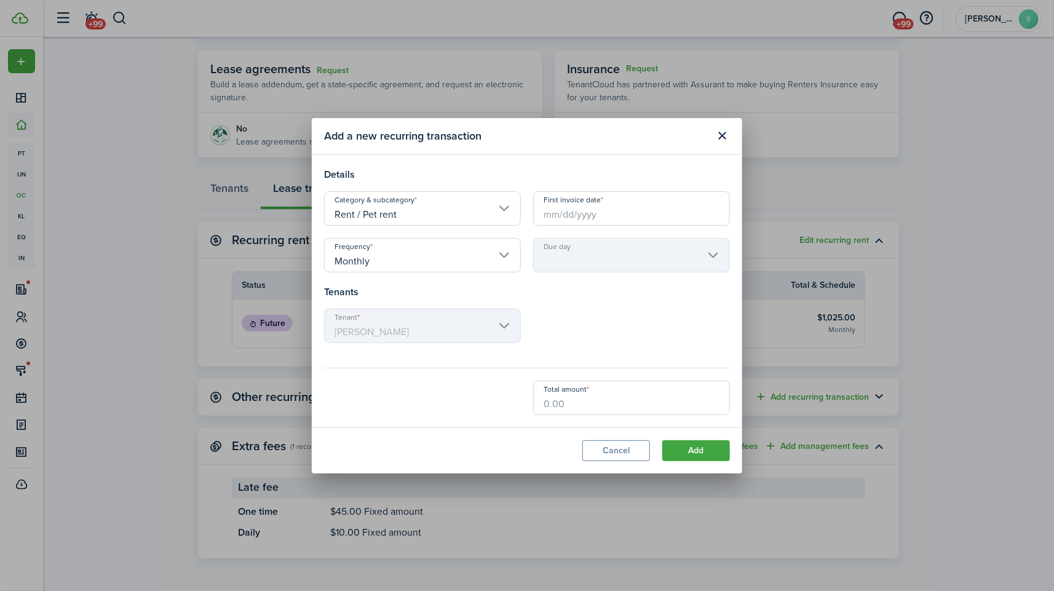
click at [615, 202] on input "First invoice date" at bounding box center [631, 208] width 197 height 34
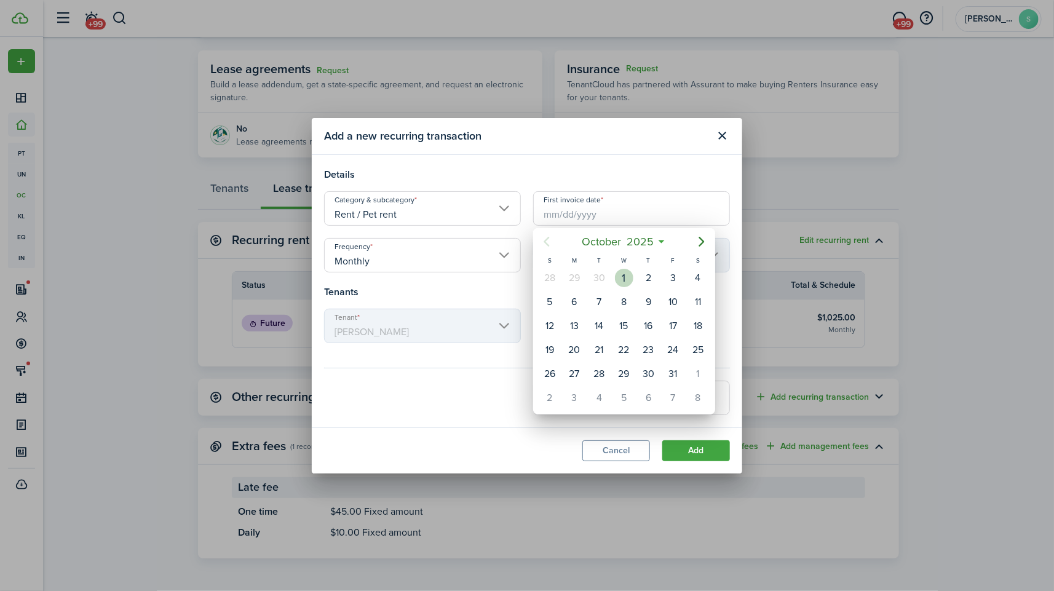
click at [615, 274] on div "1" at bounding box center [624, 278] width 18 height 18
type input "[DATE]"
type input "1st"
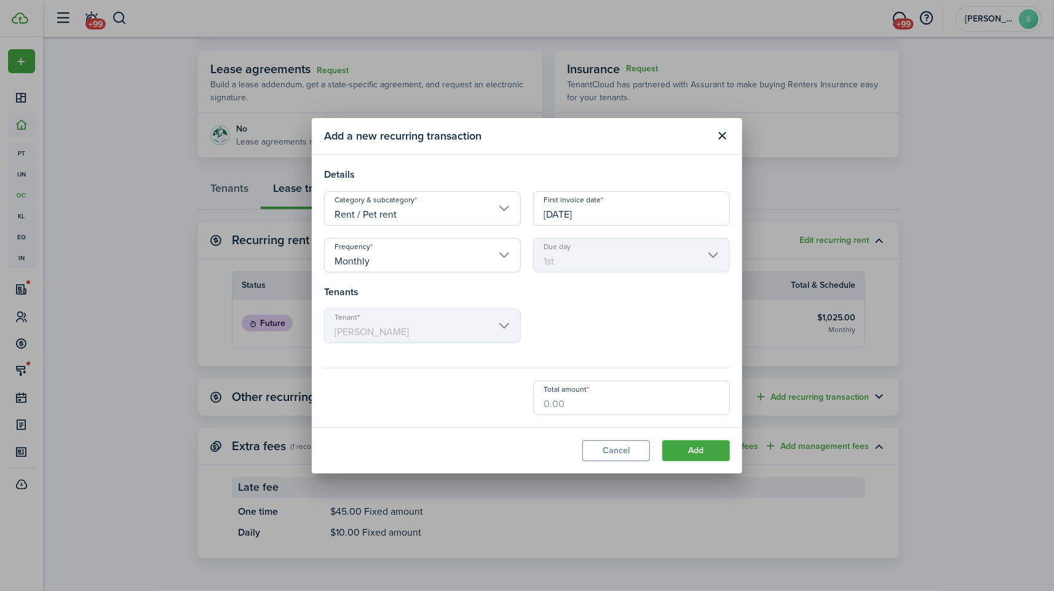
click at [581, 399] on input "Total amount" at bounding box center [631, 398] width 197 height 34
type input "$50.00"
click at [705, 450] on button "Add" at bounding box center [696, 450] width 68 height 21
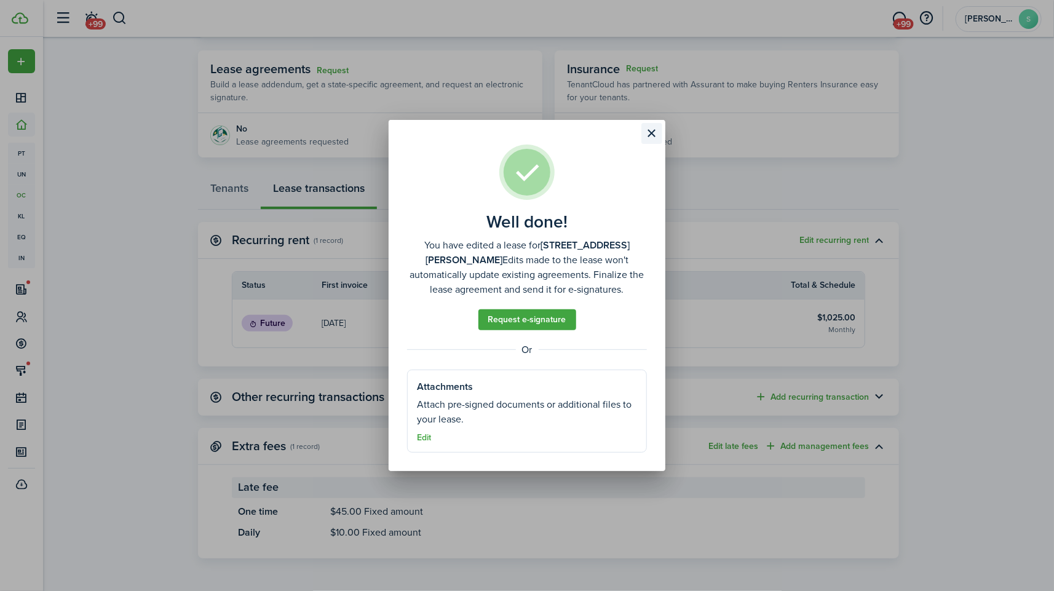
click at [651, 132] on button "Close modal" at bounding box center [652, 133] width 21 height 21
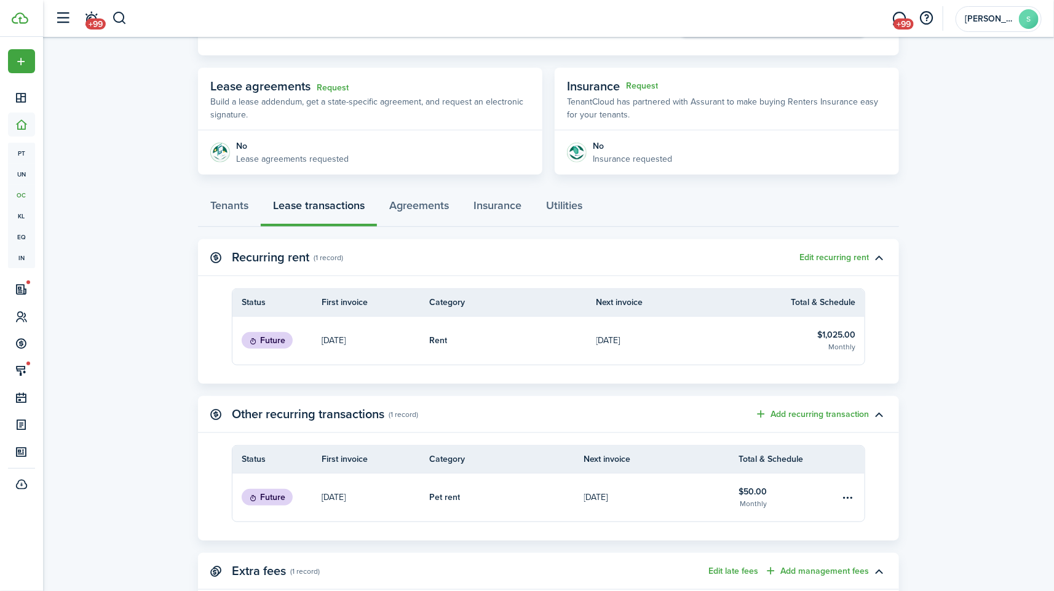
scroll to position [0, 0]
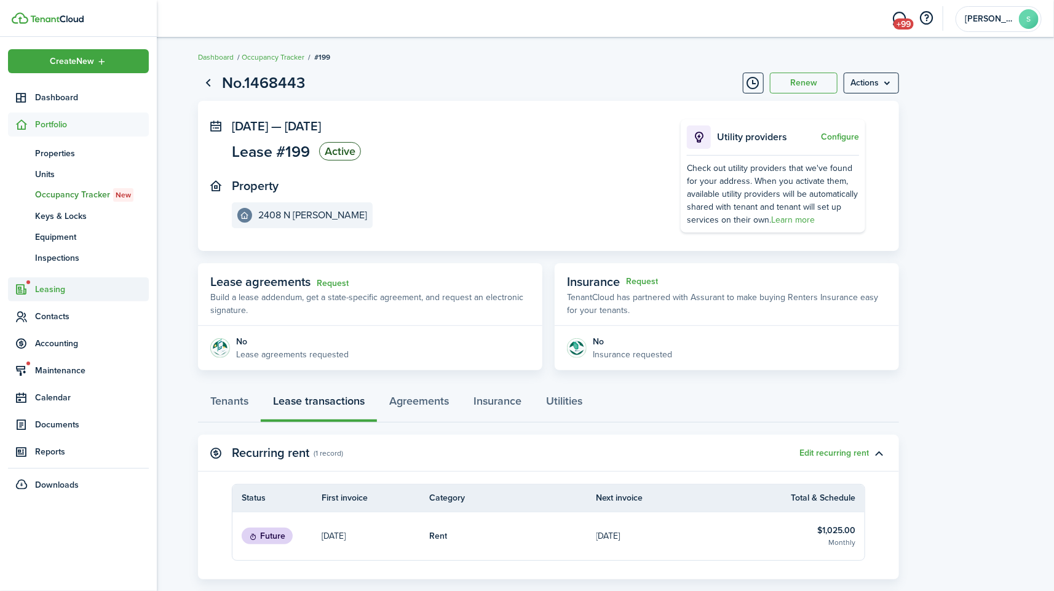
click at [58, 293] on span "Leasing" at bounding box center [92, 289] width 114 height 13
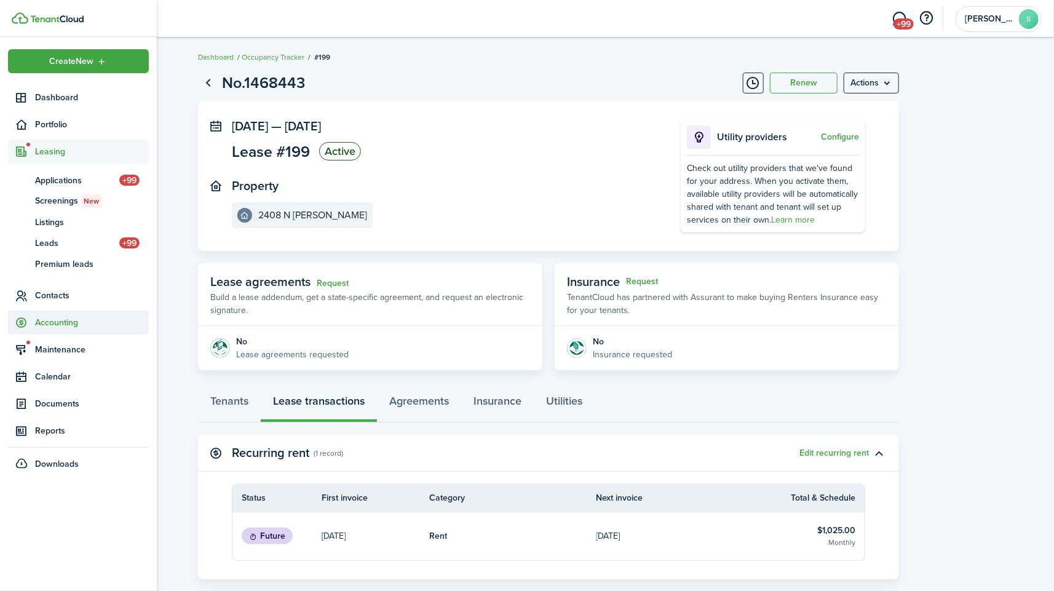
click at [74, 324] on span "Accounting" at bounding box center [92, 322] width 114 height 13
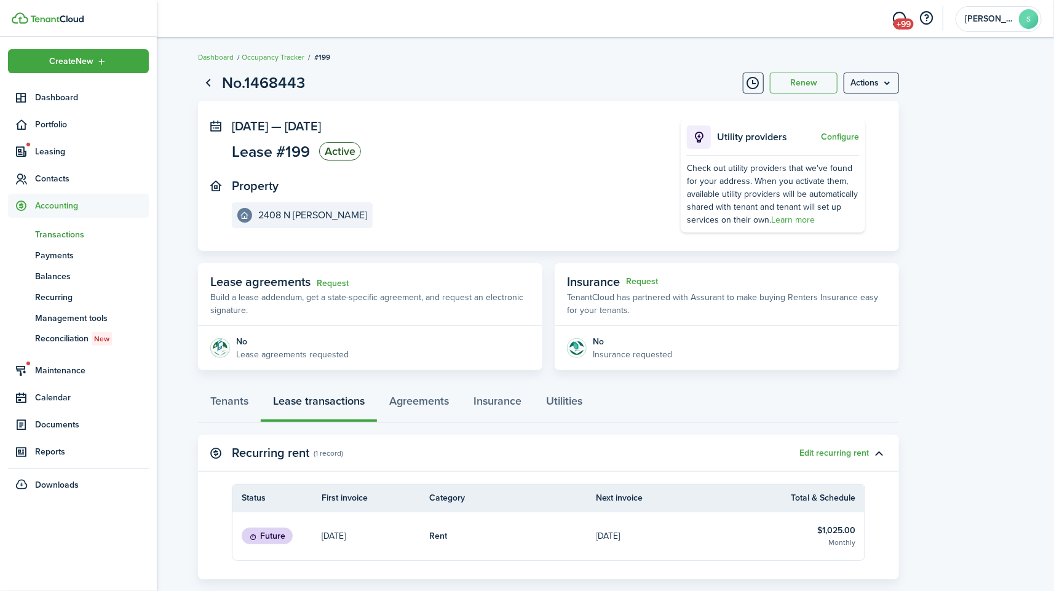
click at [65, 230] on span "Transactions" at bounding box center [92, 234] width 114 height 13
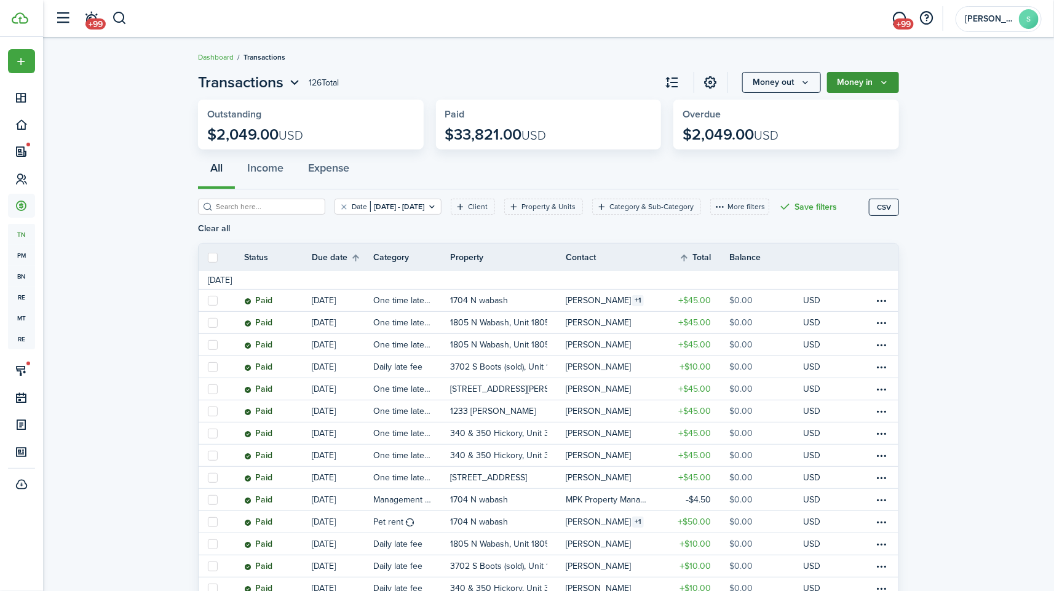
click at [876, 76] on button "Money in" at bounding box center [863, 82] width 72 height 21
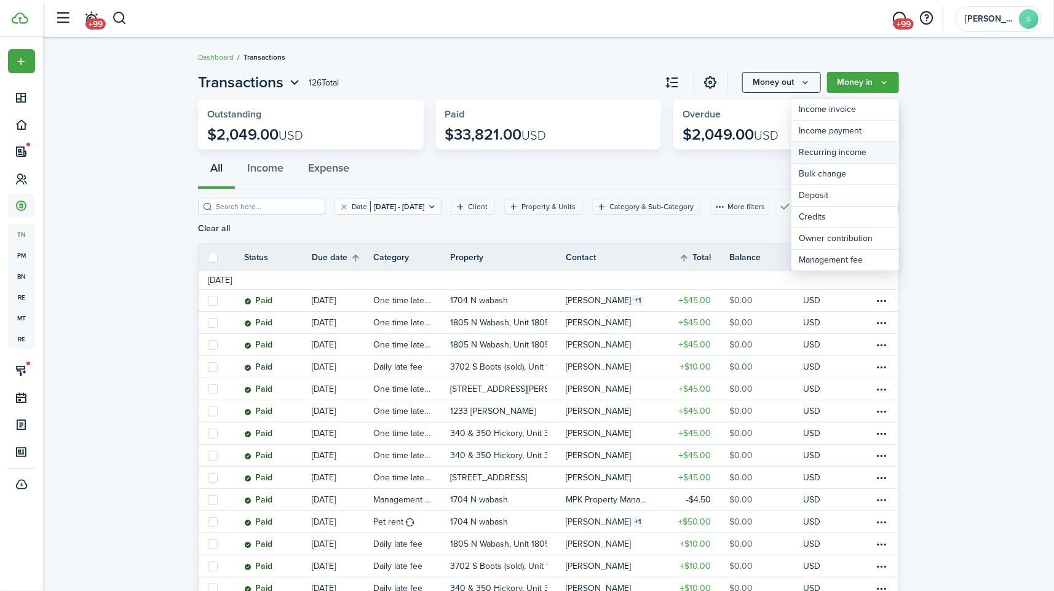
click at [843, 149] on link "Recurring income" at bounding box center [846, 153] width 108 height 22
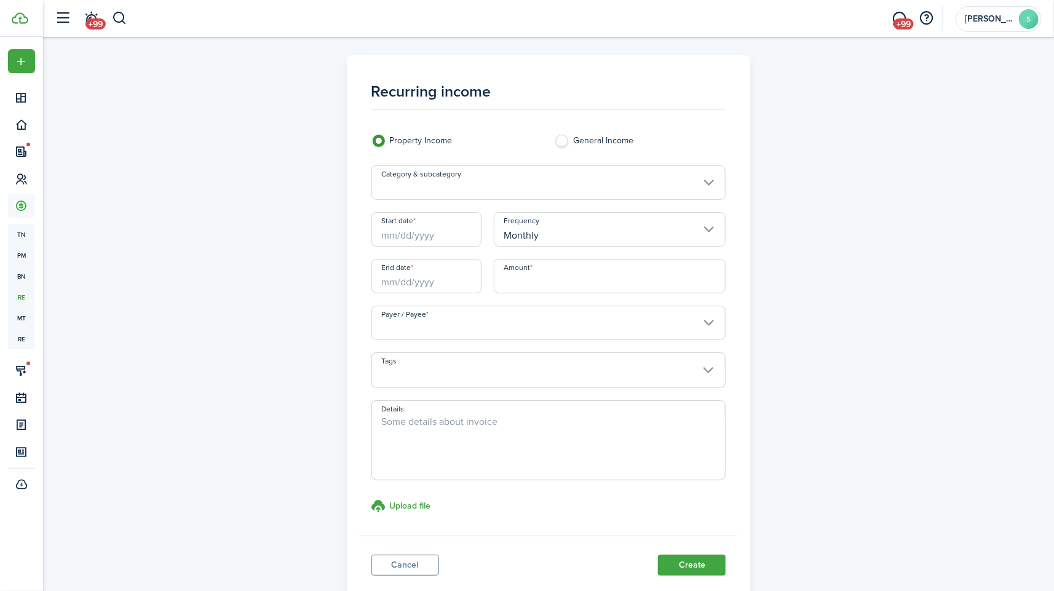
click at [557, 185] on input "Category & subcategory" at bounding box center [548, 182] width 355 height 34
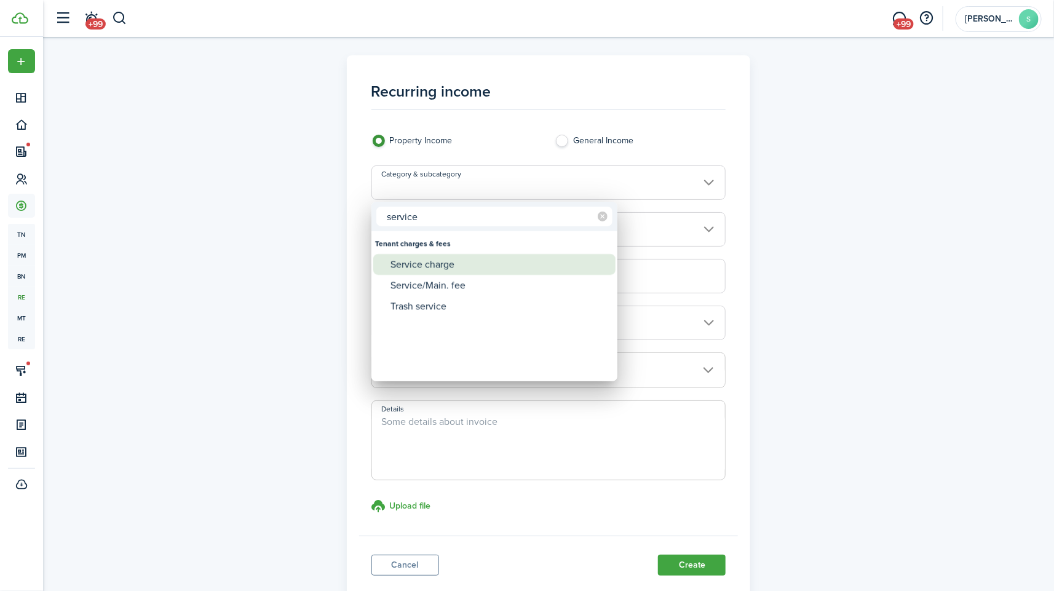
type input "service"
click at [470, 263] on div "Service charge" at bounding box center [500, 264] width 218 height 21
type input "Tenant charges & fees / Service charge"
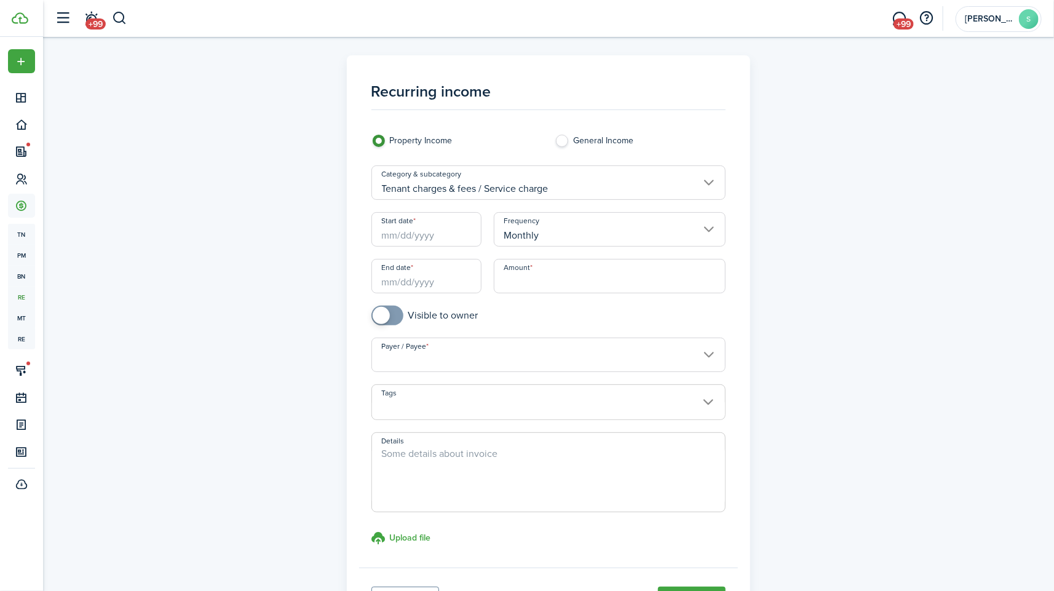
click at [546, 288] on input "Amount" at bounding box center [610, 276] width 232 height 34
click at [419, 221] on input "Start date" at bounding box center [426, 229] width 110 height 34
type input "$5.00"
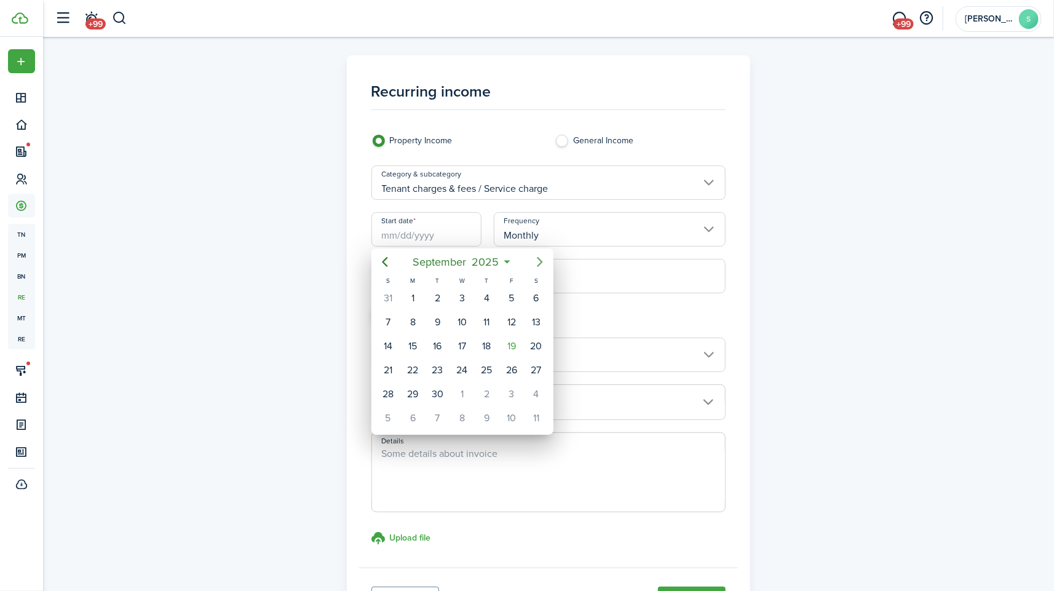
click at [539, 262] on icon "Next page" at bounding box center [540, 262] width 15 height 15
click at [458, 296] on div "1" at bounding box center [462, 298] width 18 height 18
type input "[DATE]"
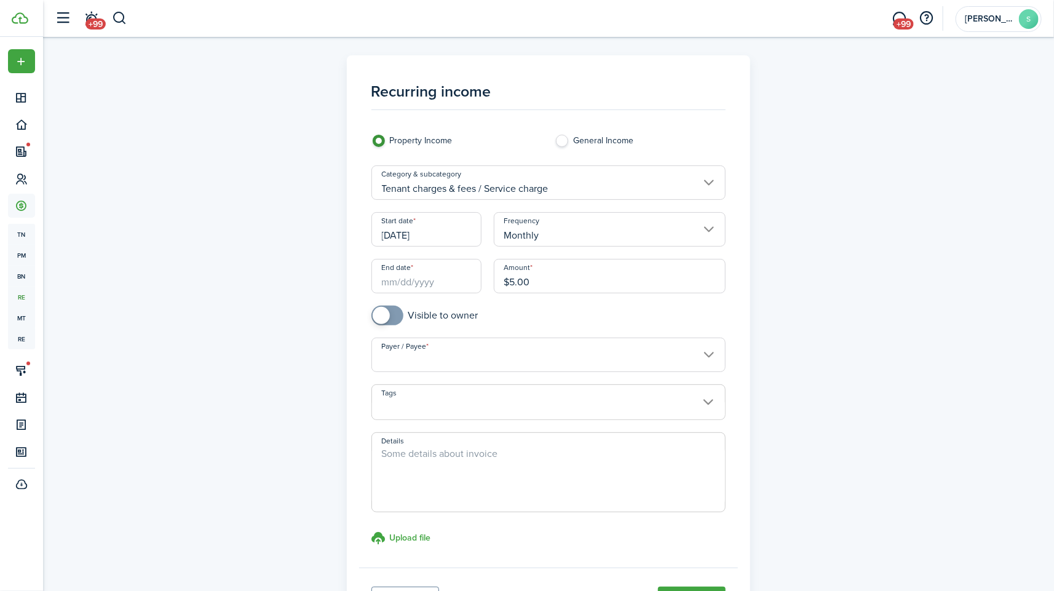
click at [434, 292] on input "End date" at bounding box center [426, 276] width 110 height 34
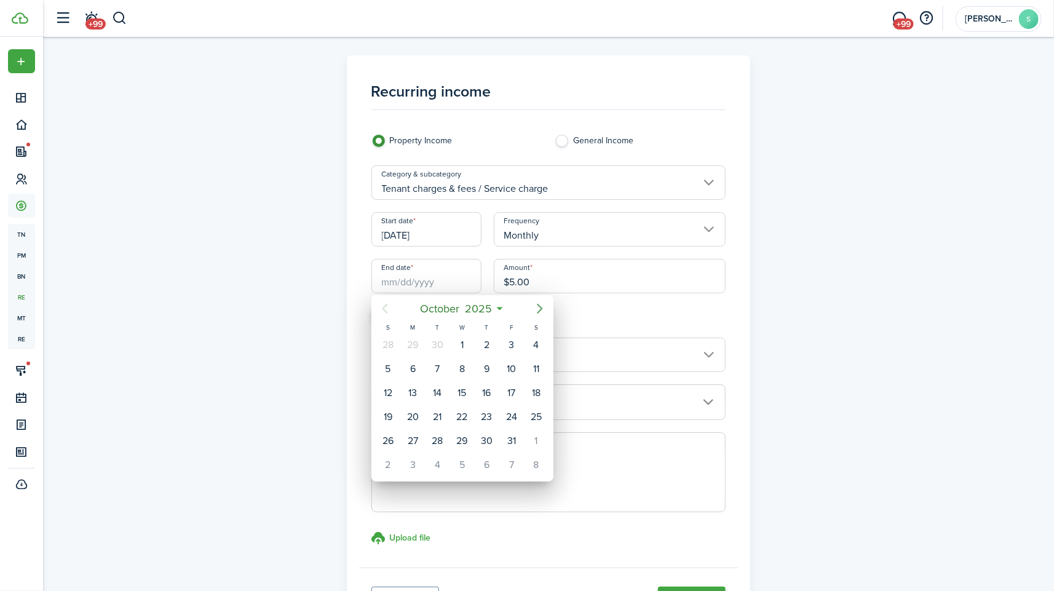
click at [541, 307] on icon "Next page" at bounding box center [540, 308] width 15 height 15
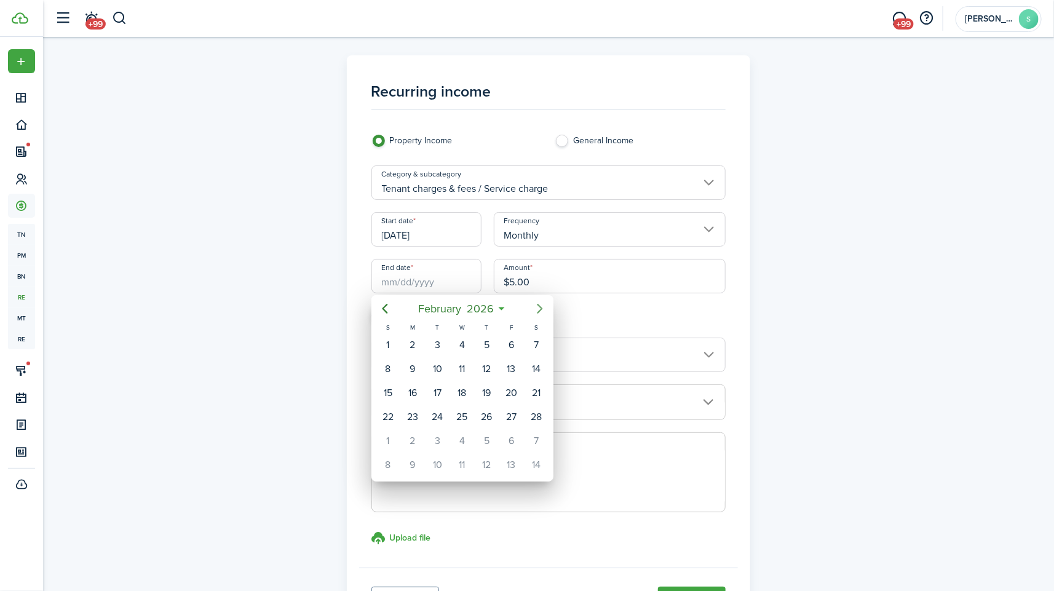
click at [541, 307] on icon "Next page" at bounding box center [540, 308] width 15 height 15
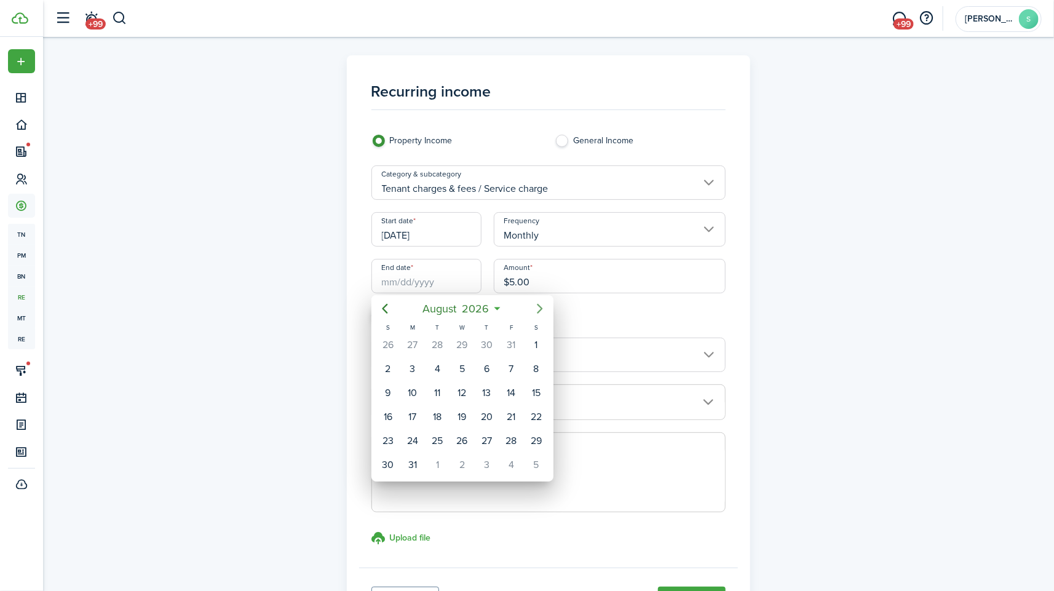
click at [541, 307] on icon "Next page" at bounding box center [540, 308] width 15 height 15
click at [464, 433] on div "30" at bounding box center [462, 441] width 18 height 18
type input "[DATE]"
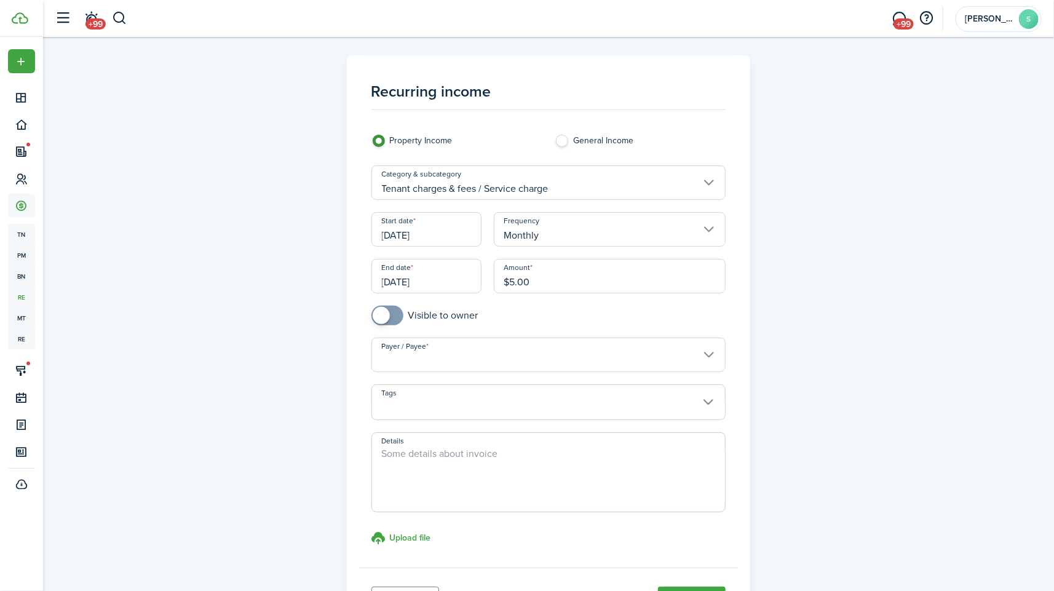
click at [672, 346] on input "Payer / Payee" at bounding box center [548, 355] width 355 height 34
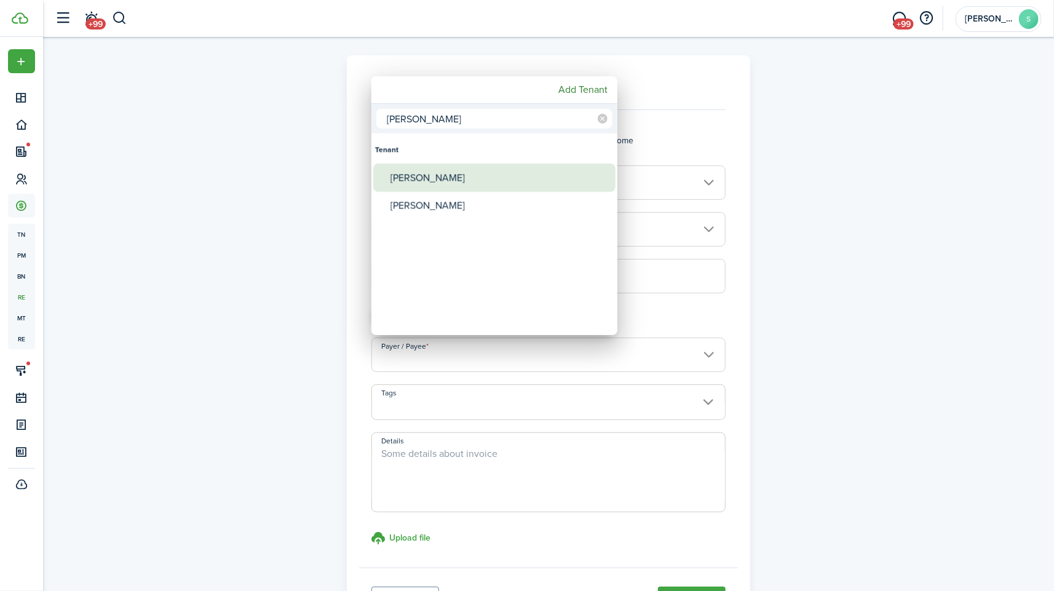
type input "[PERSON_NAME]"
click at [474, 181] on div "[PERSON_NAME]" at bounding box center [500, 178] width 218 height 28
type input "[PERSON_NAME]"
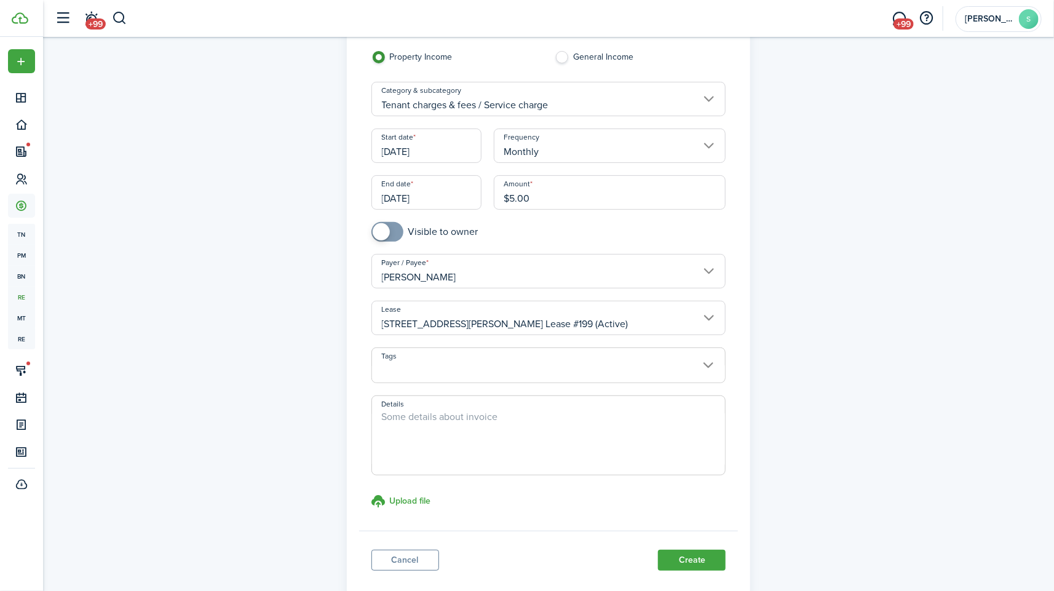
scroll to position [157, 0]
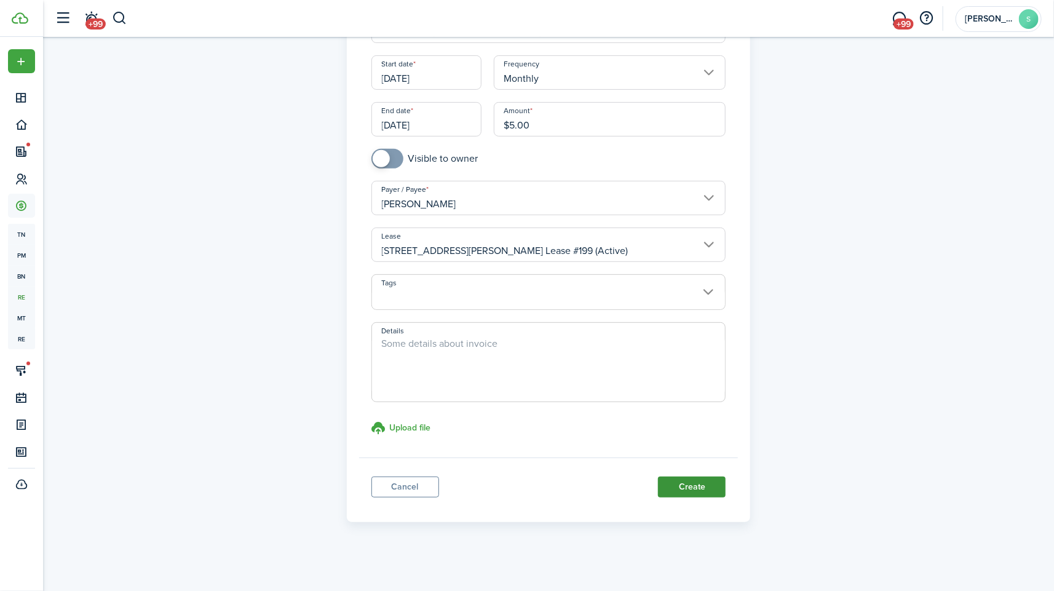
click at [693, 479] on button "Create" at bounding box center [692, 487] width 68 height 21
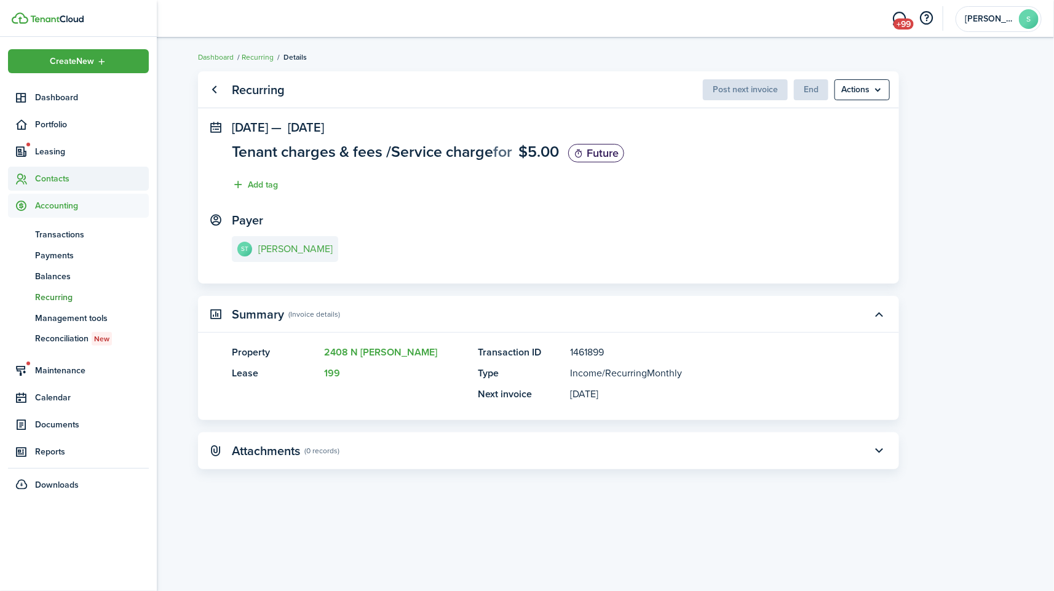
click at [60, 189] on span "Contacts" at bounding box center [78, 179] width 141 height 24
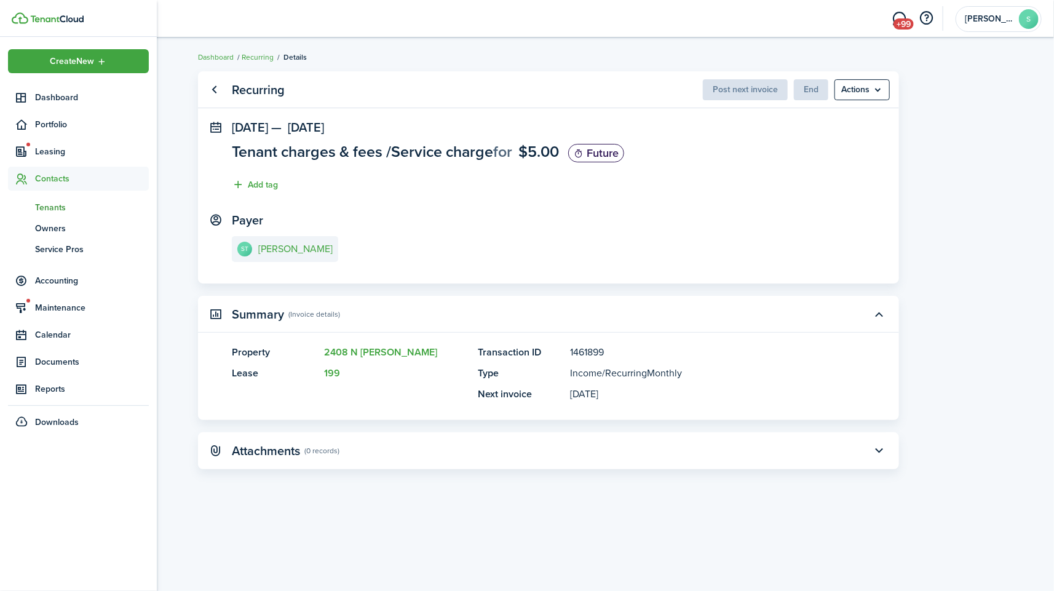
click at [43, 211] on span "Tenants" at bounding box center [92, 207] width 114 height 13
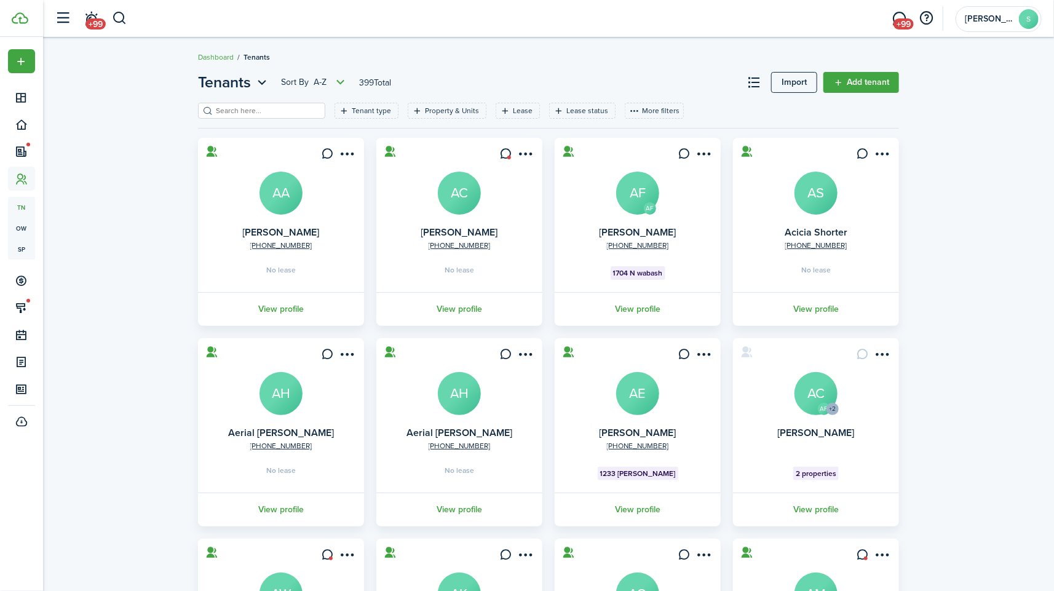
click at [246, 121] on div "Tenant type Property & Units Lease Lease status More filters Save filters Clear…" at bounding box center [548, 115] width 701 height 25
click at [263, 113] on input "s" at bounding box center [267, 111] width 108 height 12
type input "[PERSON_NAME]"
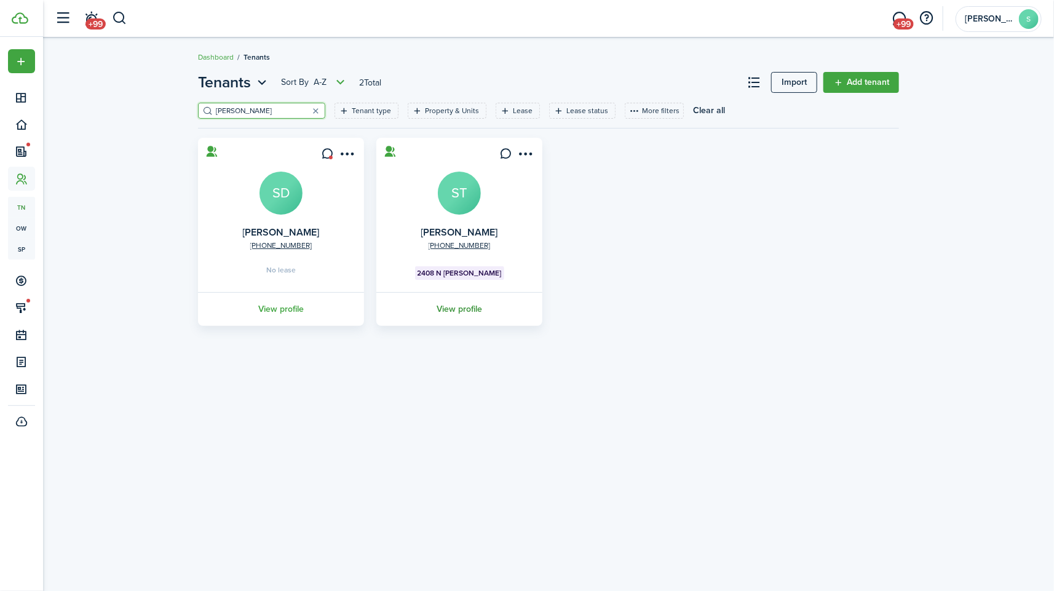
click at [452, 299] on link "View profile" at bounding box center [460, 309] width 170 height 34
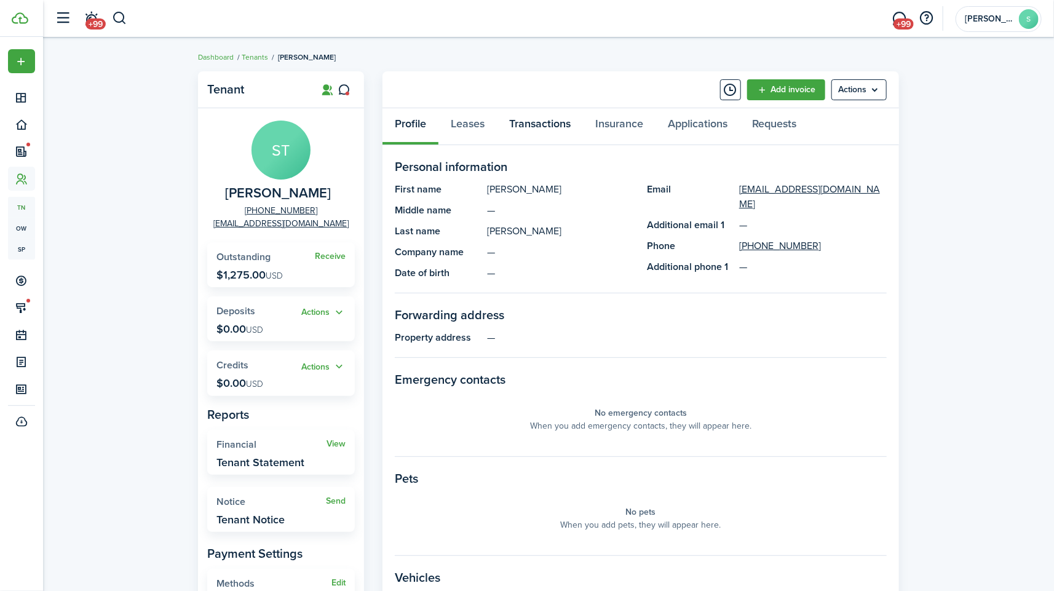
click at [545, 130] on link "Transactions" at bounding box center [540, 126] width 86 height 37
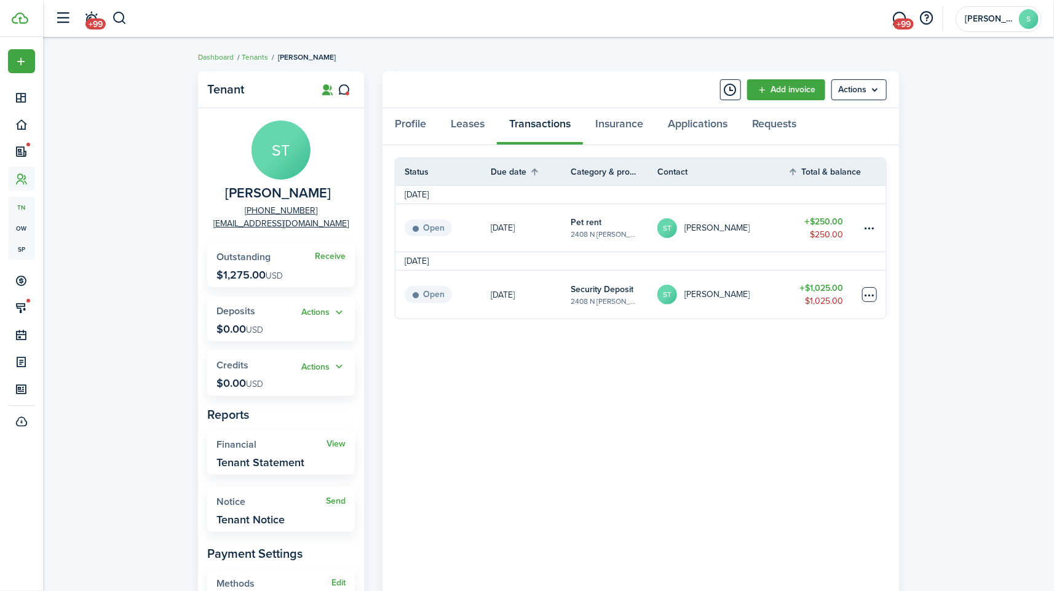
click at [870, 299] on table-menu-btn-icon at bounding box center [869, 294] width 15 height 15
click at [822, 342] on link "Mark as paid" at bounding box center [824, 340] width 108 height 21
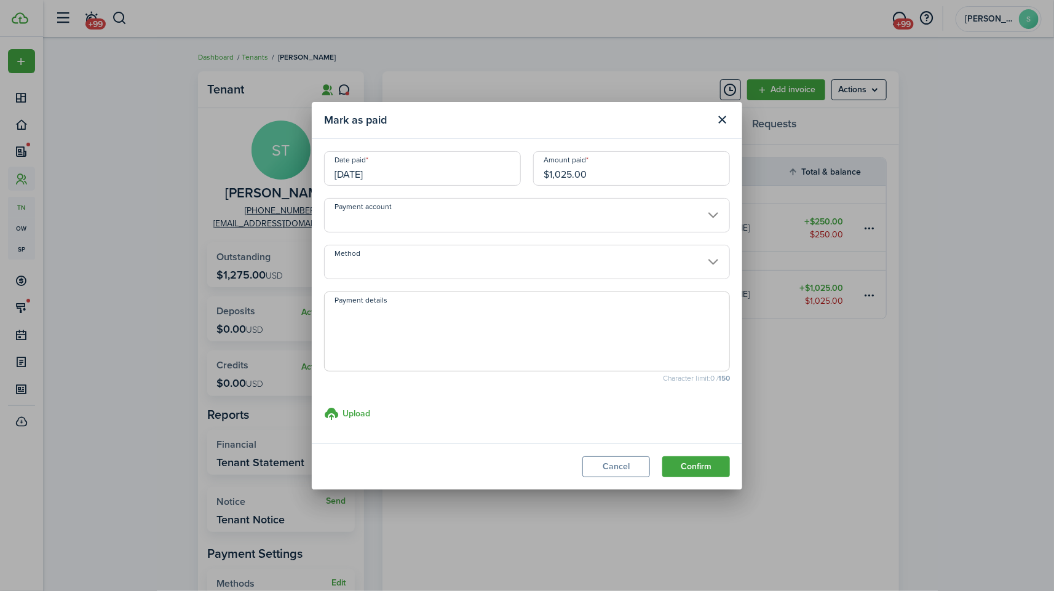
click at [586, 223] on input "Payment account" at bounding box center [527, 215] width 406 height 34
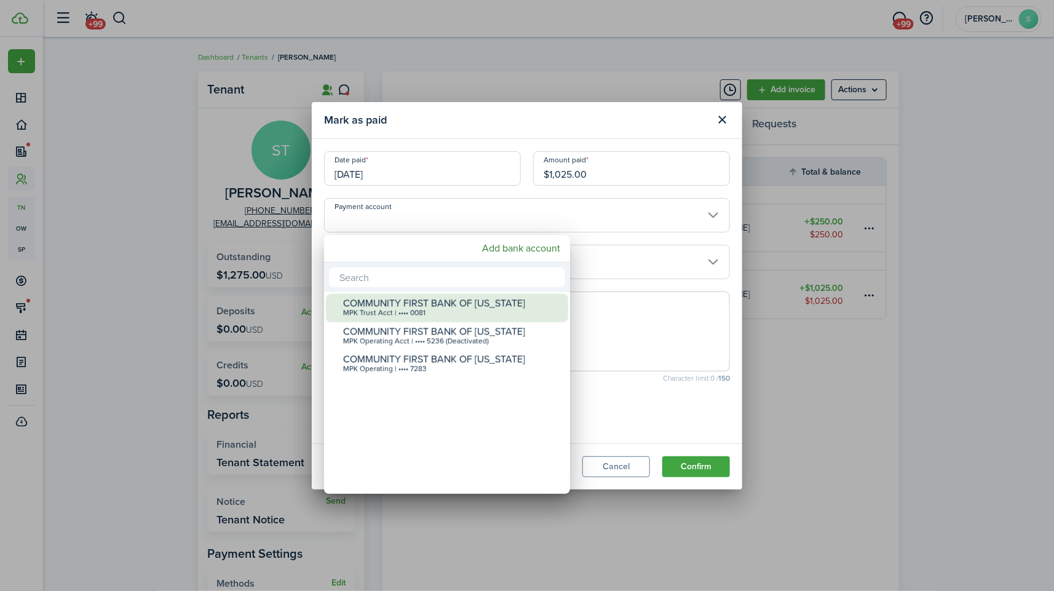
click at [444, 305] on div "COMMUNITY FIRST BANK OF [US_STATE]" at bounding box center [452, 303] width 218 height 11
type input "•••• •••• •••• 0081"
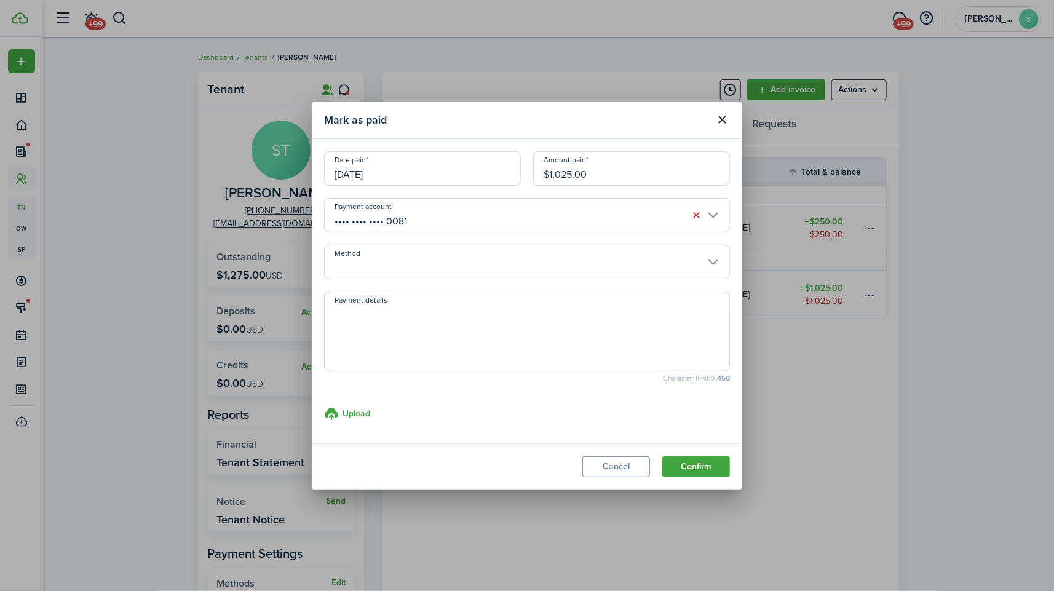
click at [499, 261] on input "Method" at bounding box center [527, 262] width 406 height 34
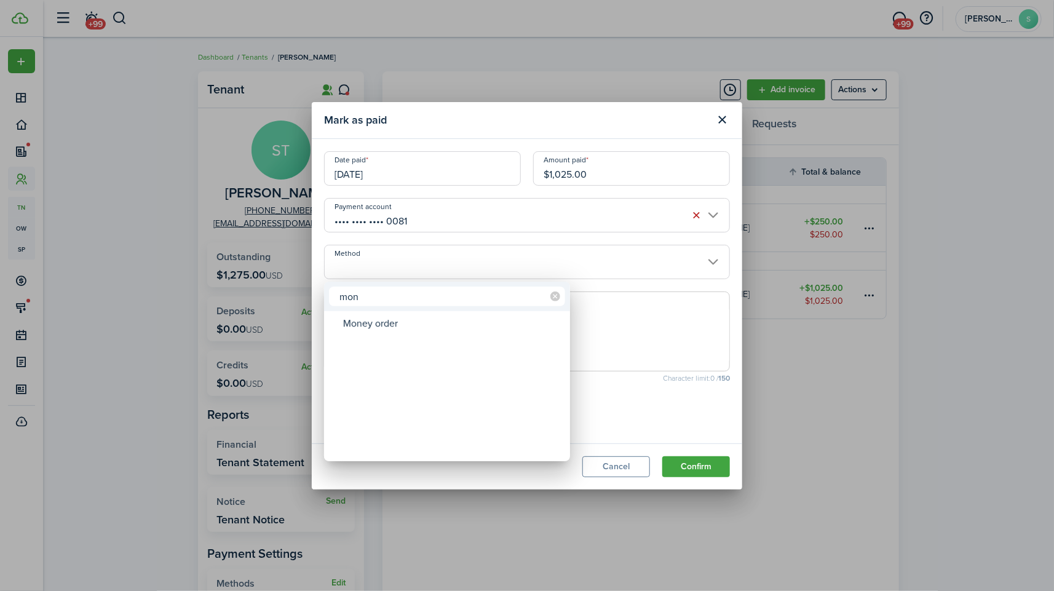
type input "mon"
click at [434, 324] on div "Money order" at bounding box center [452, 323] width 218 height 21
type input "Money order"
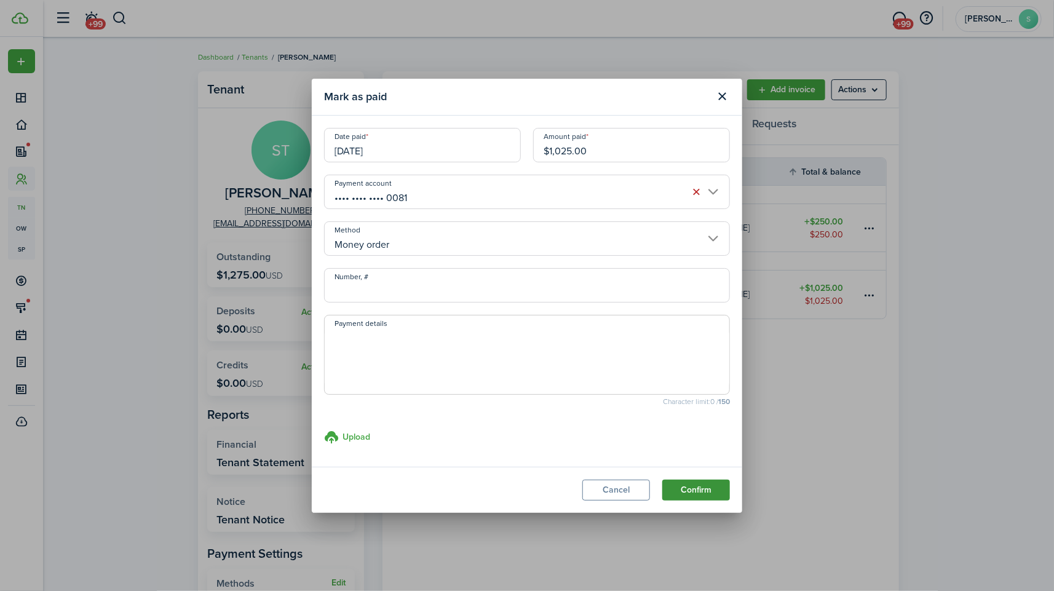
click at [707, 490] on button "Confirm" at bounding box center [696, 490] width 68 height 21
